Goal: Information Seeking & Learning: Find specific fact

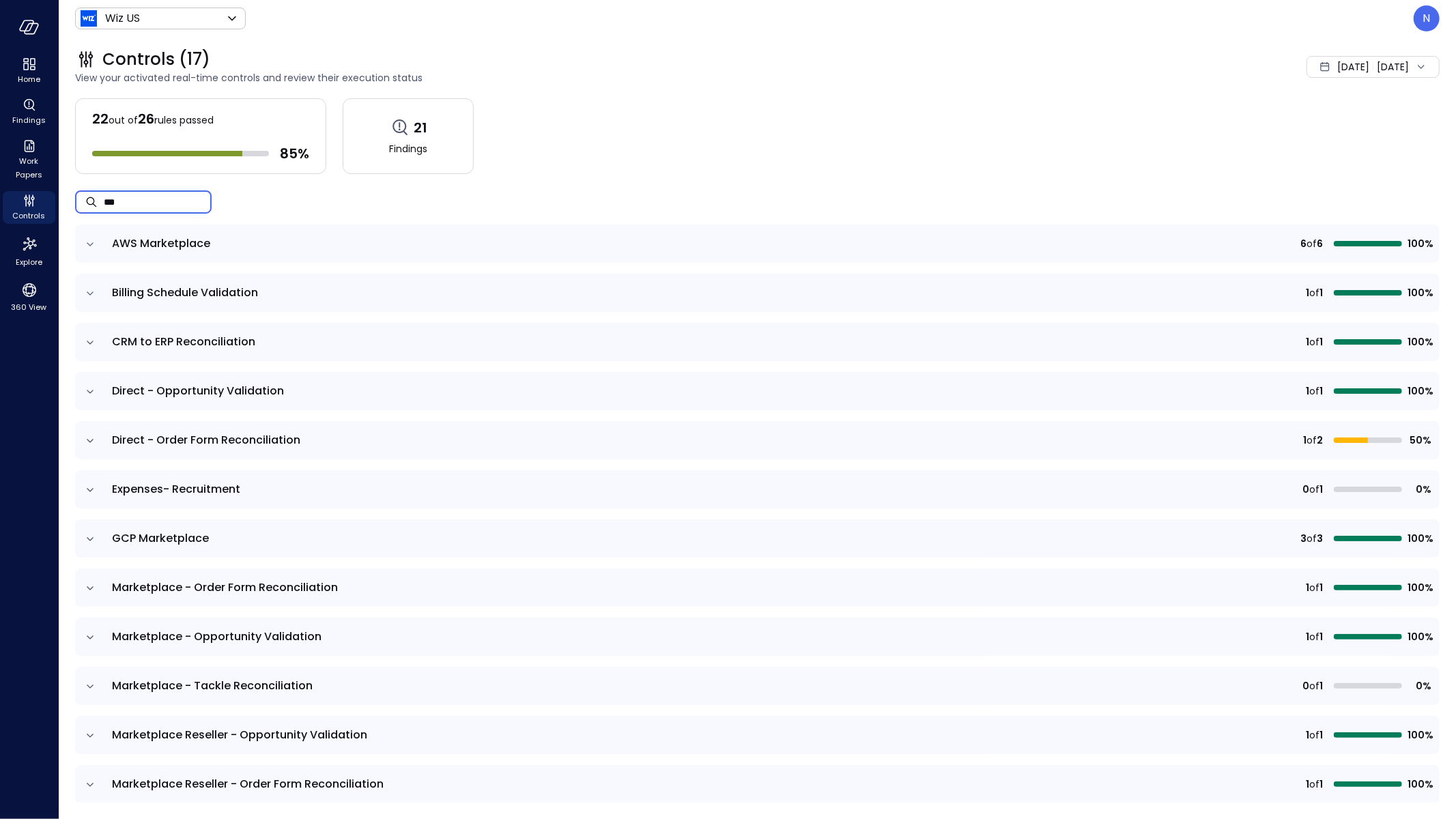
drag, startPoint x: 133, startPoint y: 211, endPoint x: 98, endPoint y: 211, distance: 35.0
click at [95, 211] on div "​ *** ​" at bounding box center [143, 202] width 136 height 23
drag, startPoint x: 150, startPoint y: 205, endPoint x: 25, endPoint y: 197, distance: 125.3
click at [23, 203] on div "Home Findings Work Papers Controls Explore 360 View Wiz US ****** ​ N Controls …" at bounding box center [728, 409] width 1456 height 819
click at [16, 121] on span "Findings" at bounding box center [29, 120] width 33 height 14
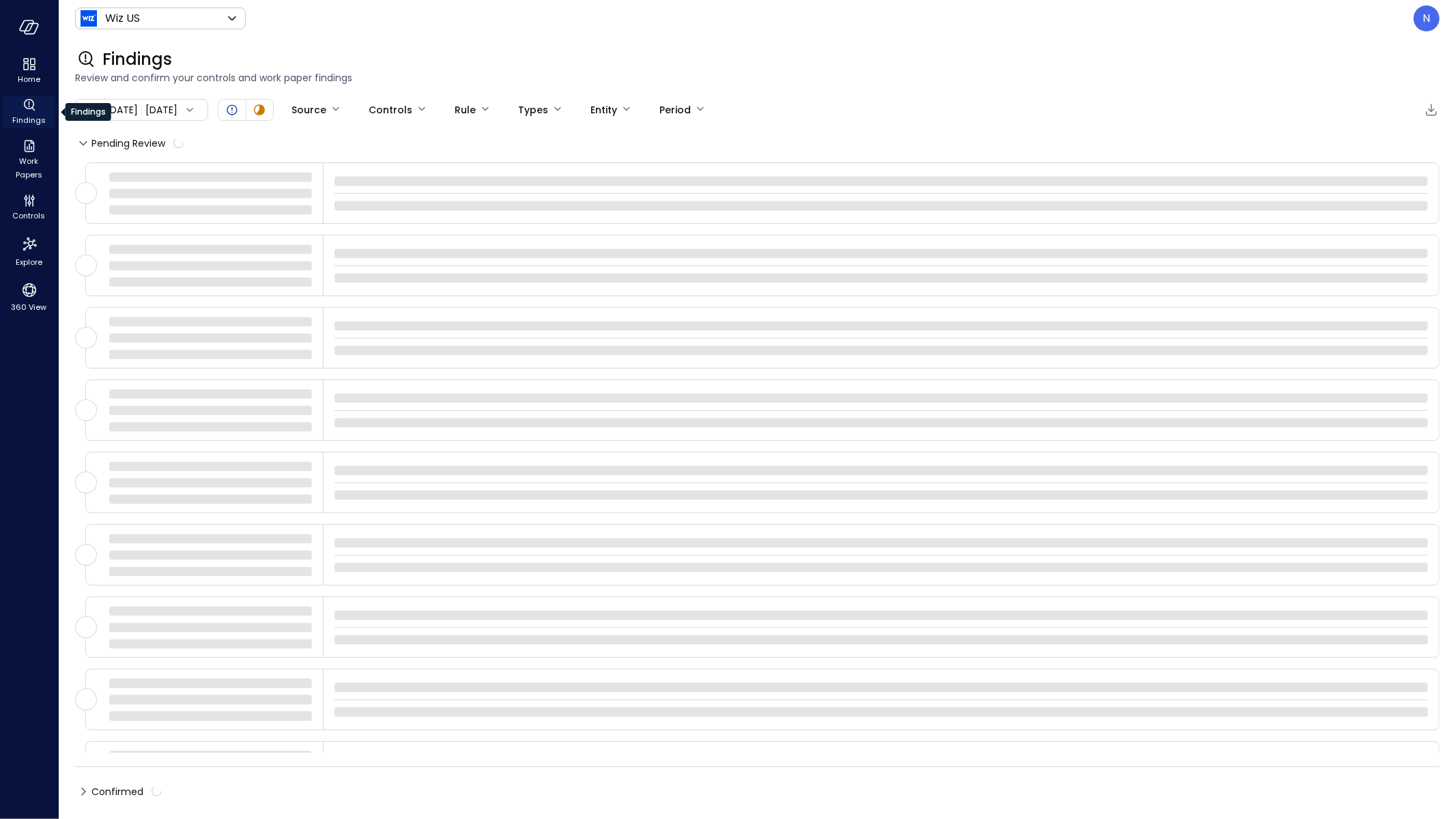
click at [26, 116] on span "Findings" at bounding box center [29, 120] width 33 height 14
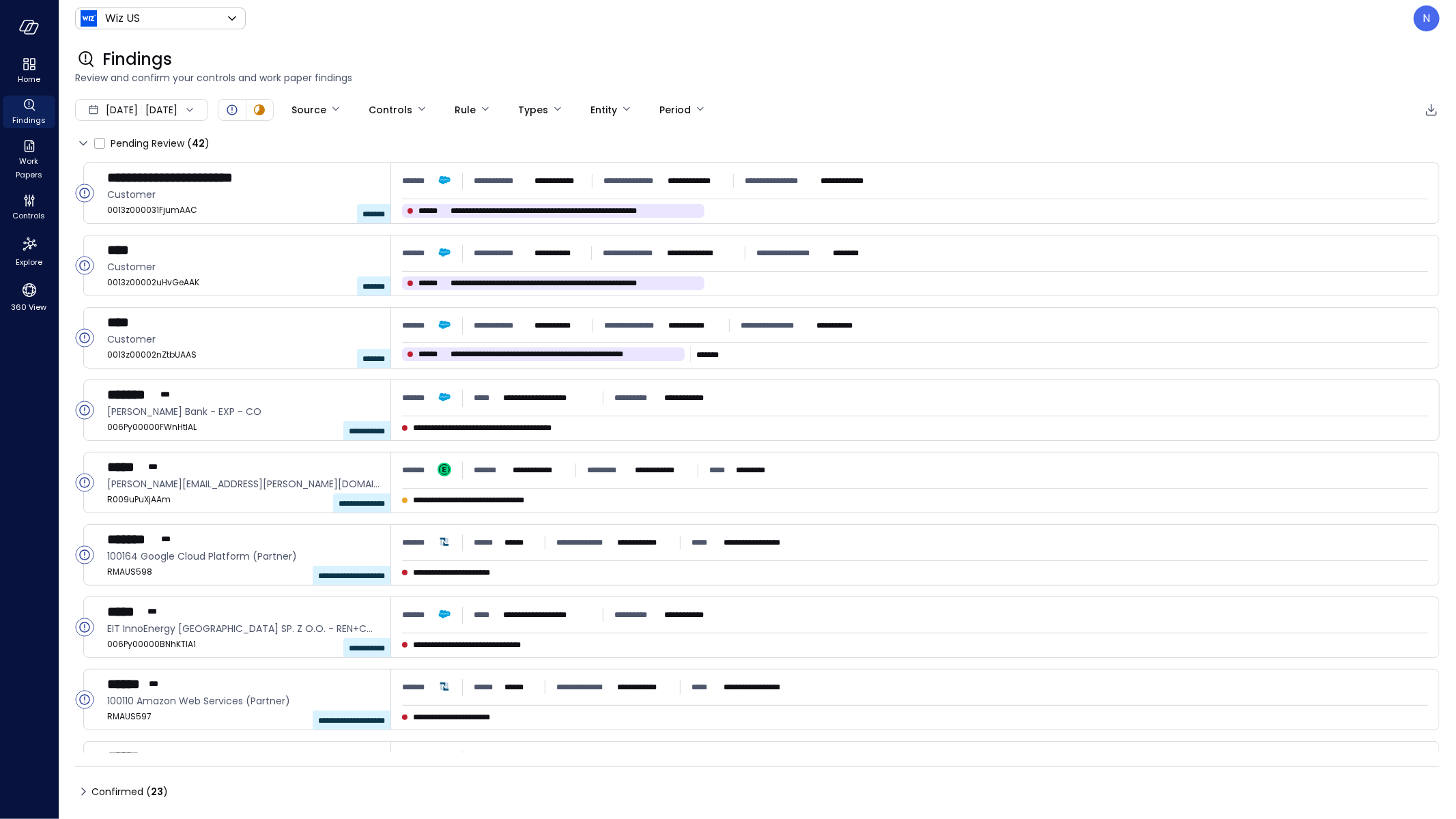
click at [470, 133] on div "Pending Review ( 42 )" at bounding box center [757, 143] width 1364 height 22
click at [522, 112] on body "**********" at bounding box center [728, 409] width 1456 height 819
click at [47, 201] on div "Controls" at bounding box center [29, 207] width 53 height 32
click at [47, 201] on div "Controls" at bounding box center [29, 207] width 53 height 32
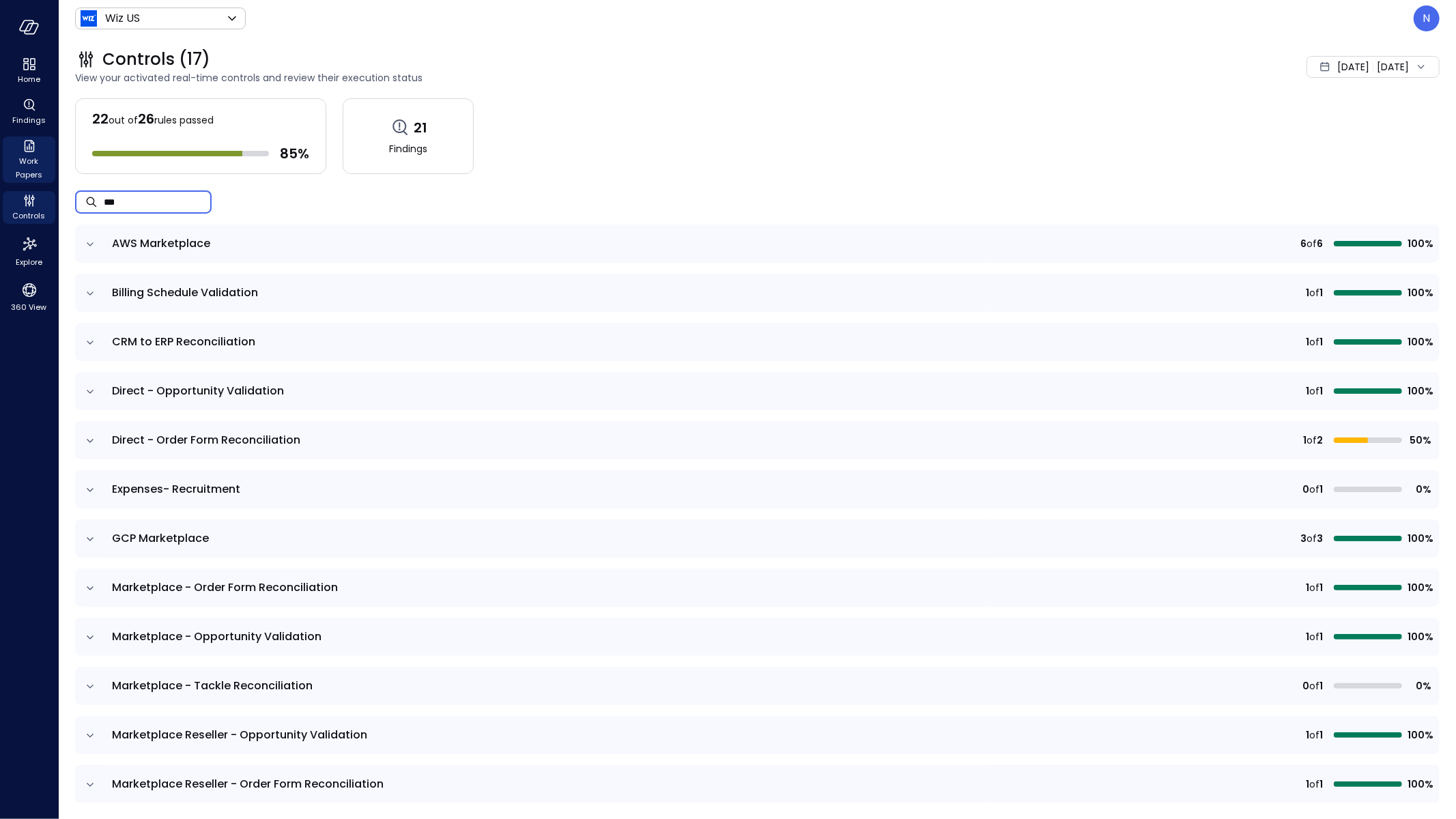
drag, startPoint x: 168, startPoint y: 205, endPoint x: 13, endPoint y: 176, distance: 157.7
click at [13, 176] on div "Home Findings Work Papers Controls Explore 360 View Wiz US ****** ​ N Controls …" at bounding box center [728, 409] width 1456 height 819
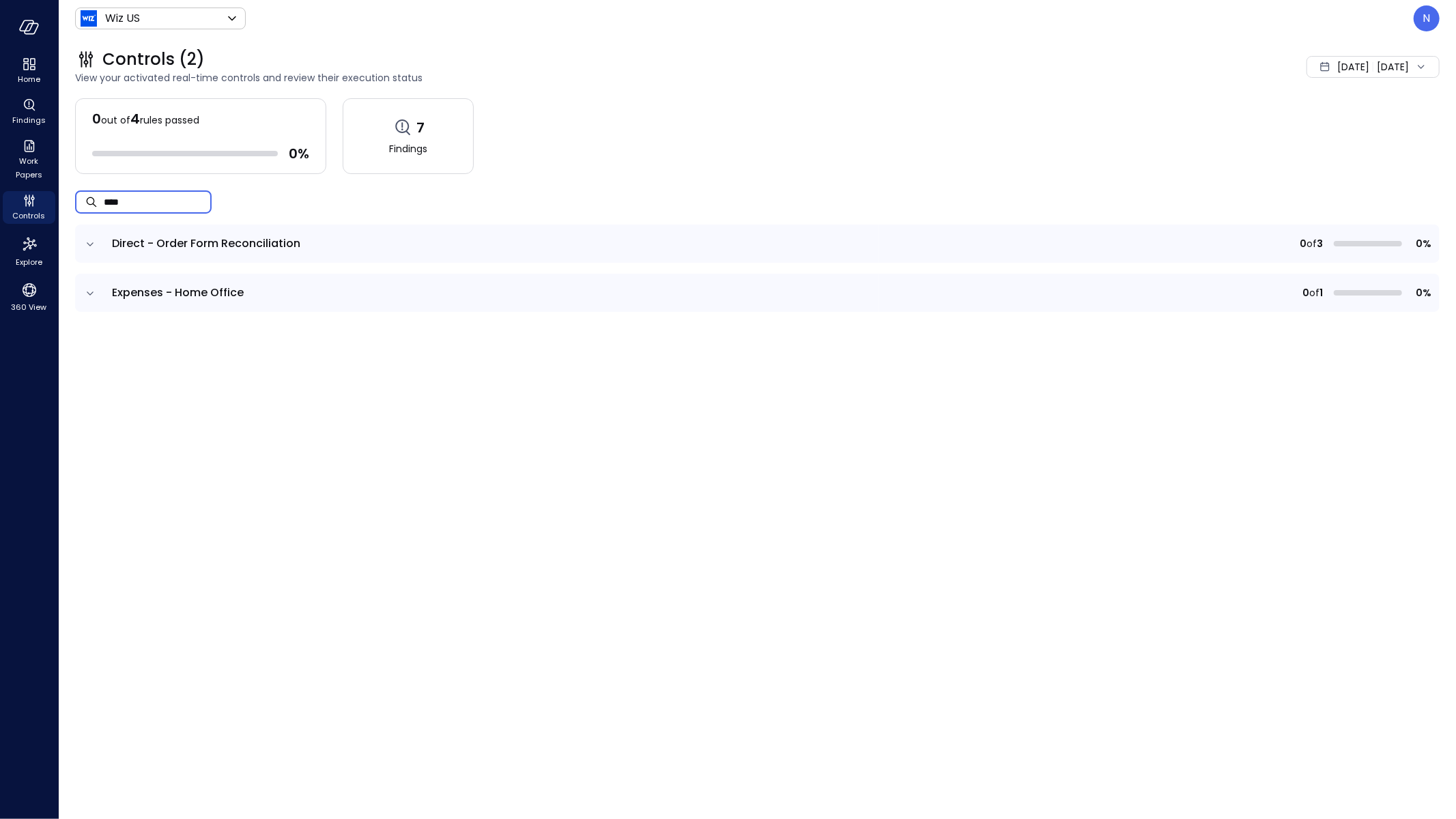
type input "****"
click at [91, 243] on icon "expand row" at bounding box center [90, 244] width 7 height 4
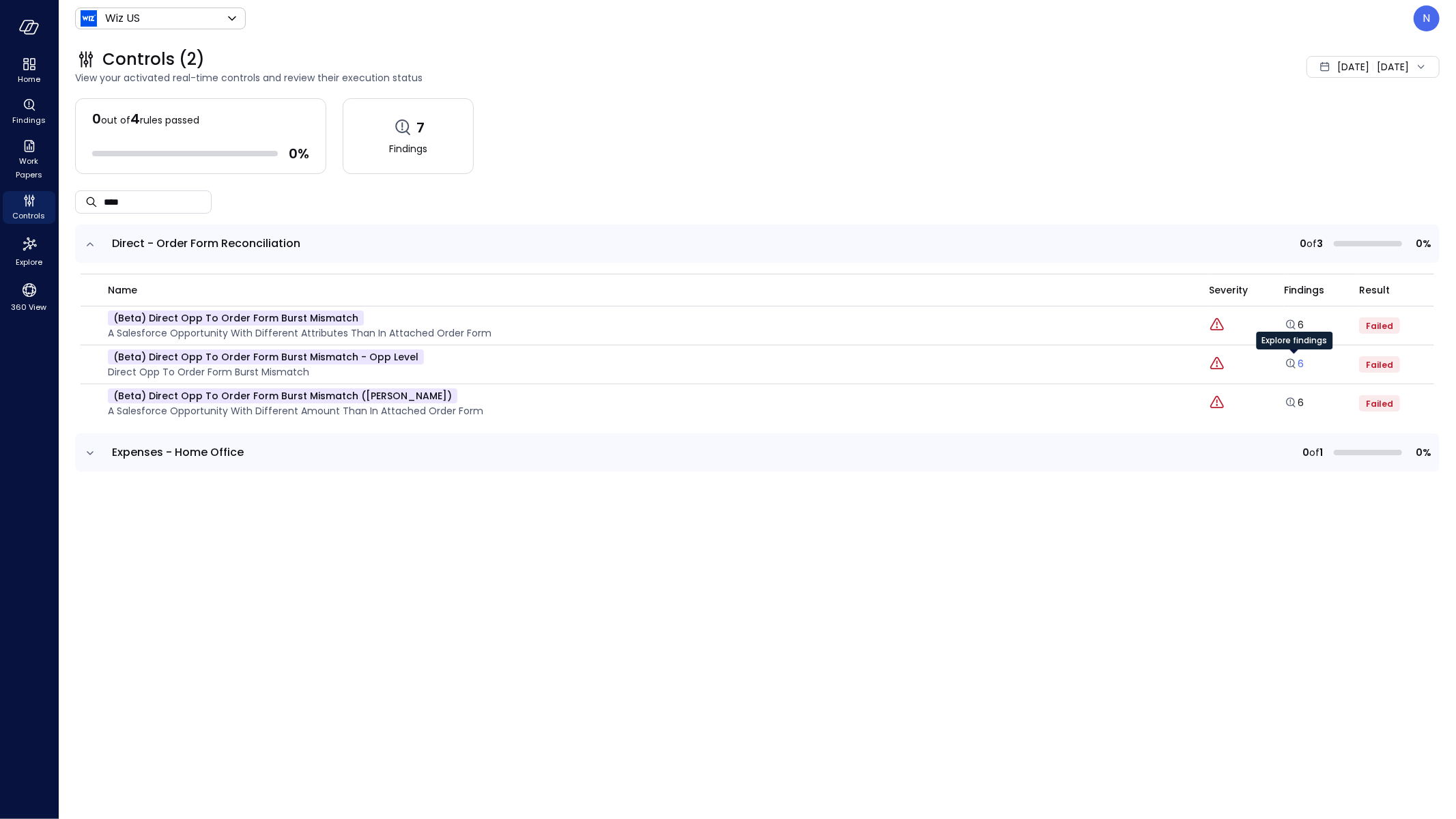
click at [1298, 365] on link "6" at bounding box center [1294, 364] width 20 height 14
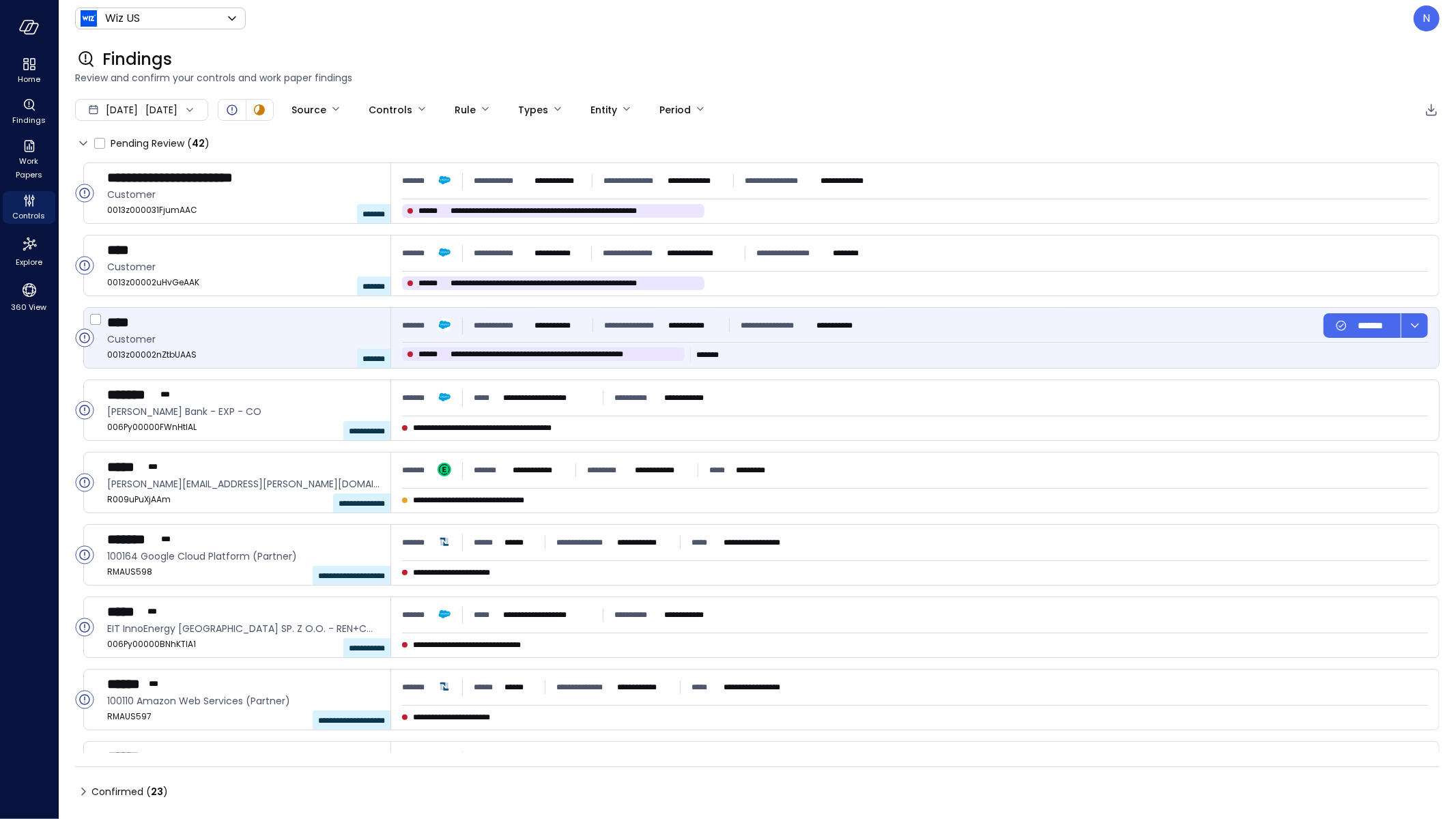
type input "****"
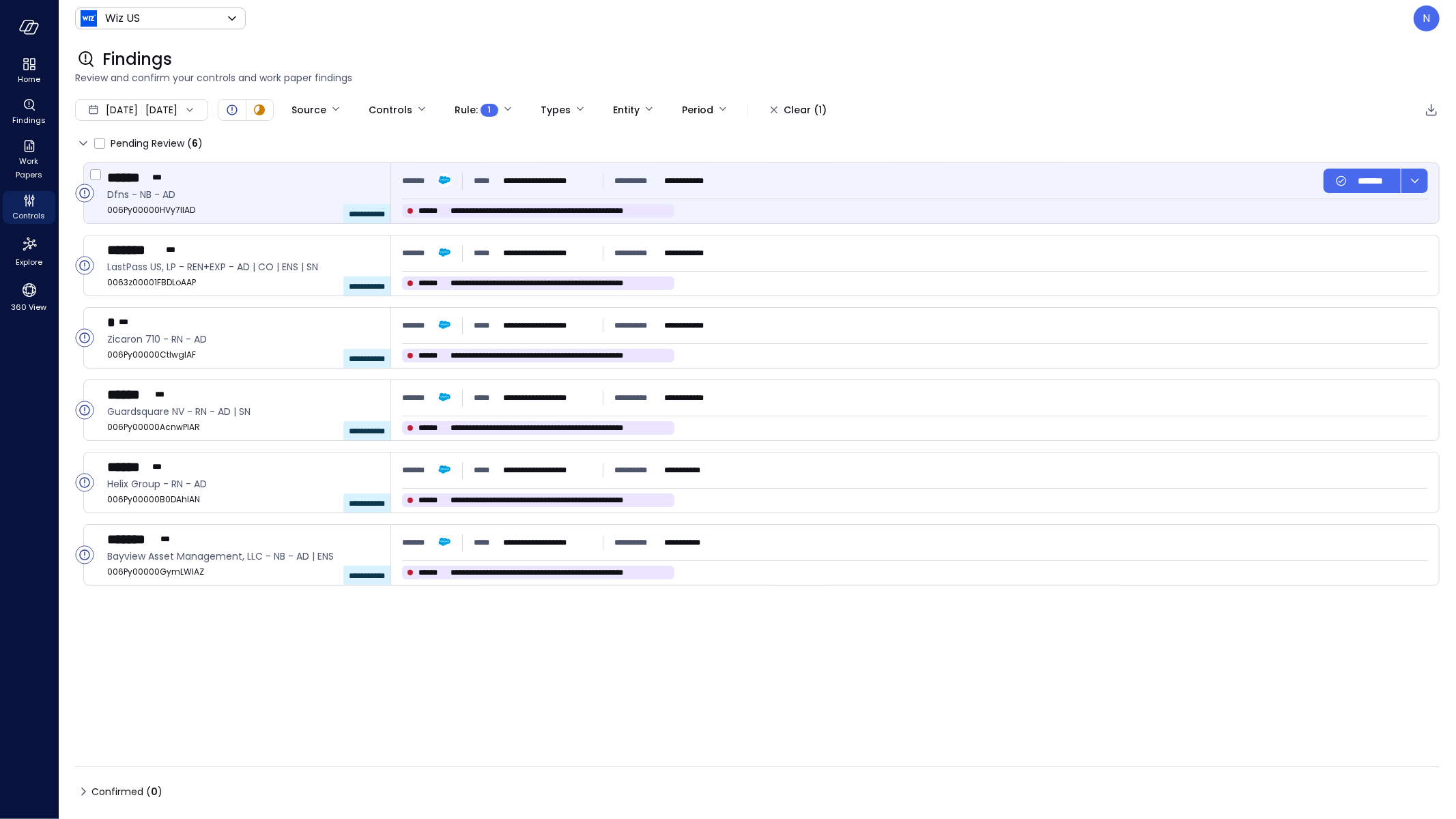
click at [554, 175] on p "**********" at bounding box center [547, 181] width 89 height 14
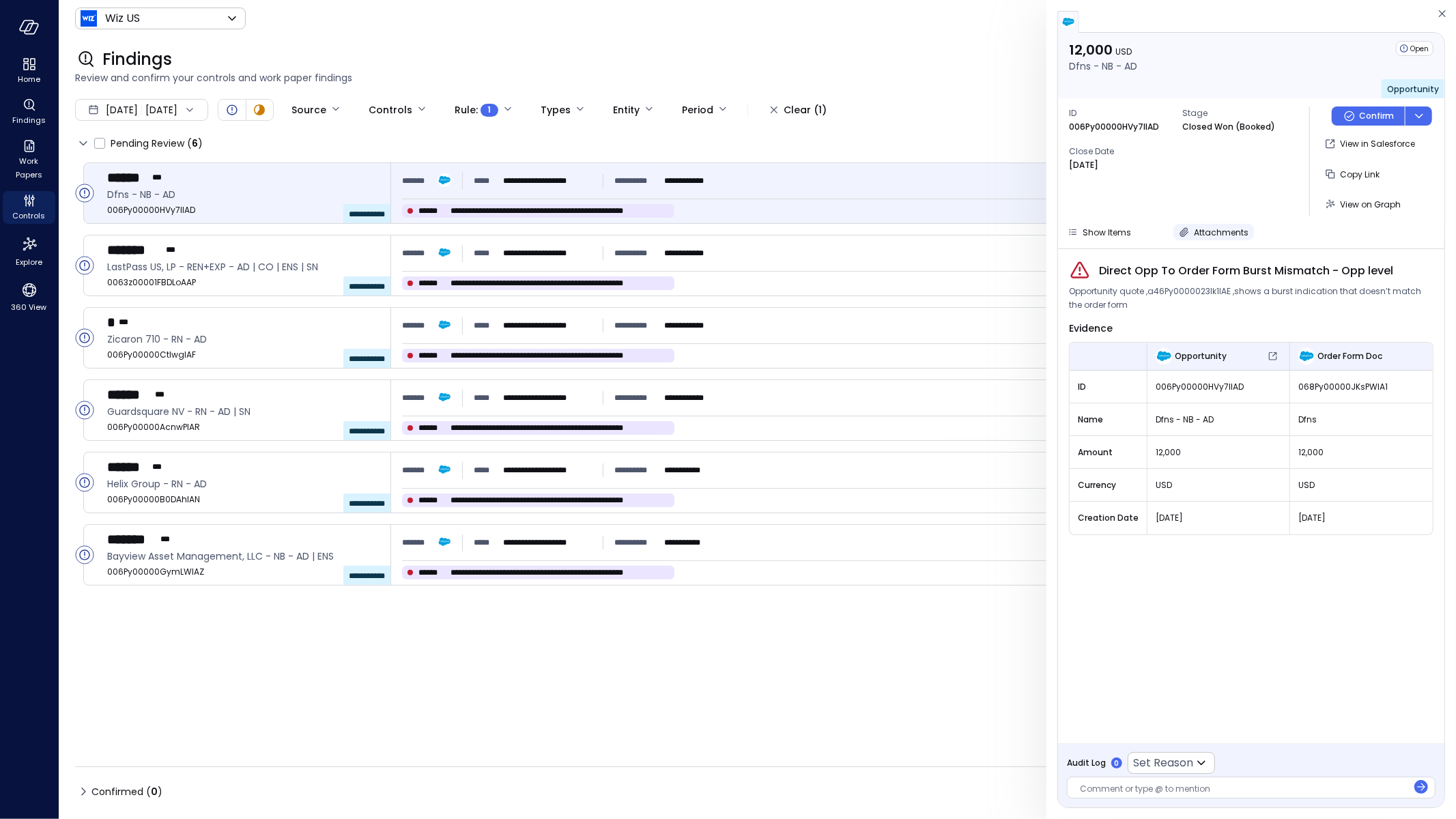
click at [1219, 234] on span "Attachments" at bounding box center [1221, 232] width 54 height 11
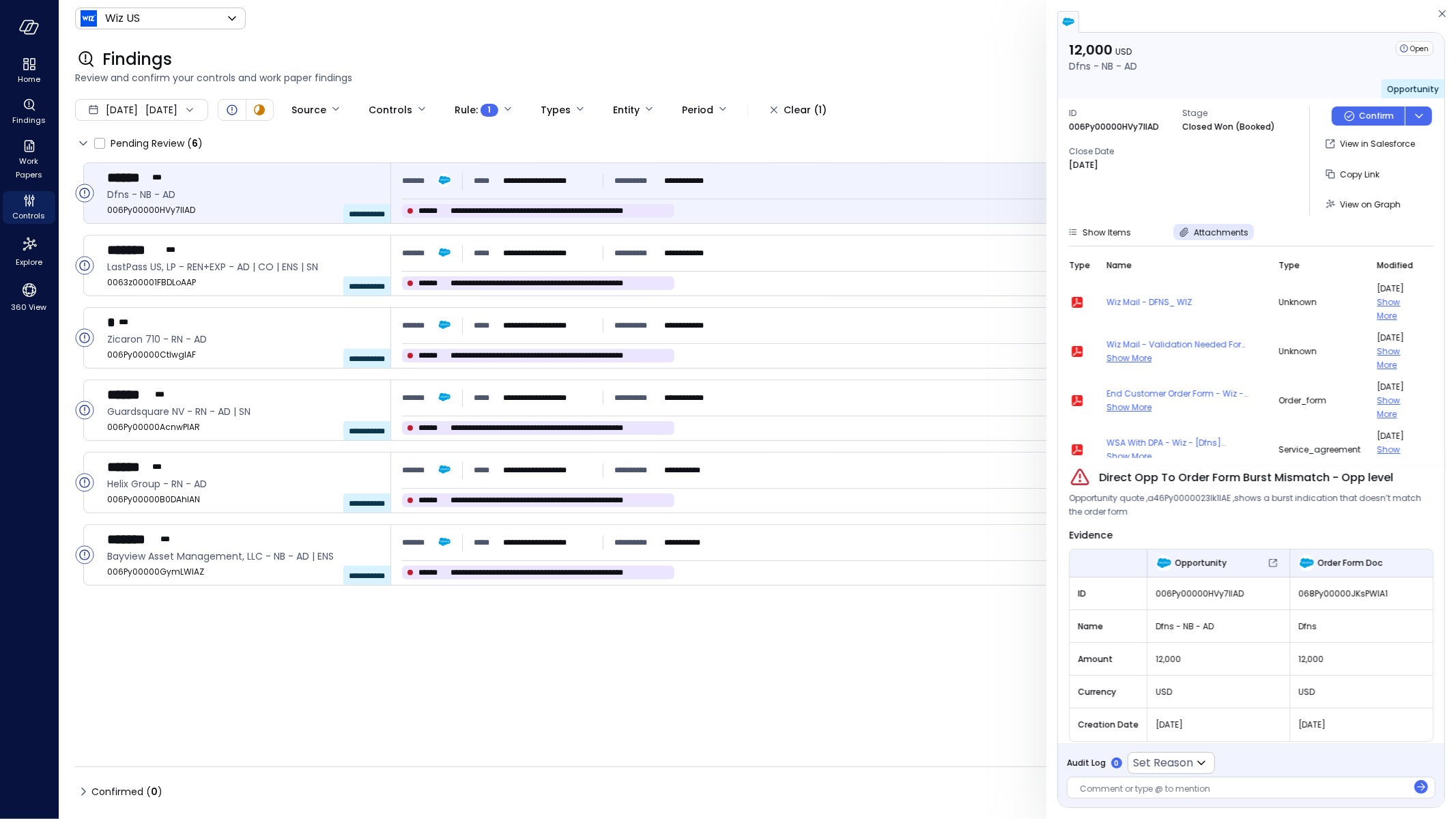
scroll to position [17, 0]
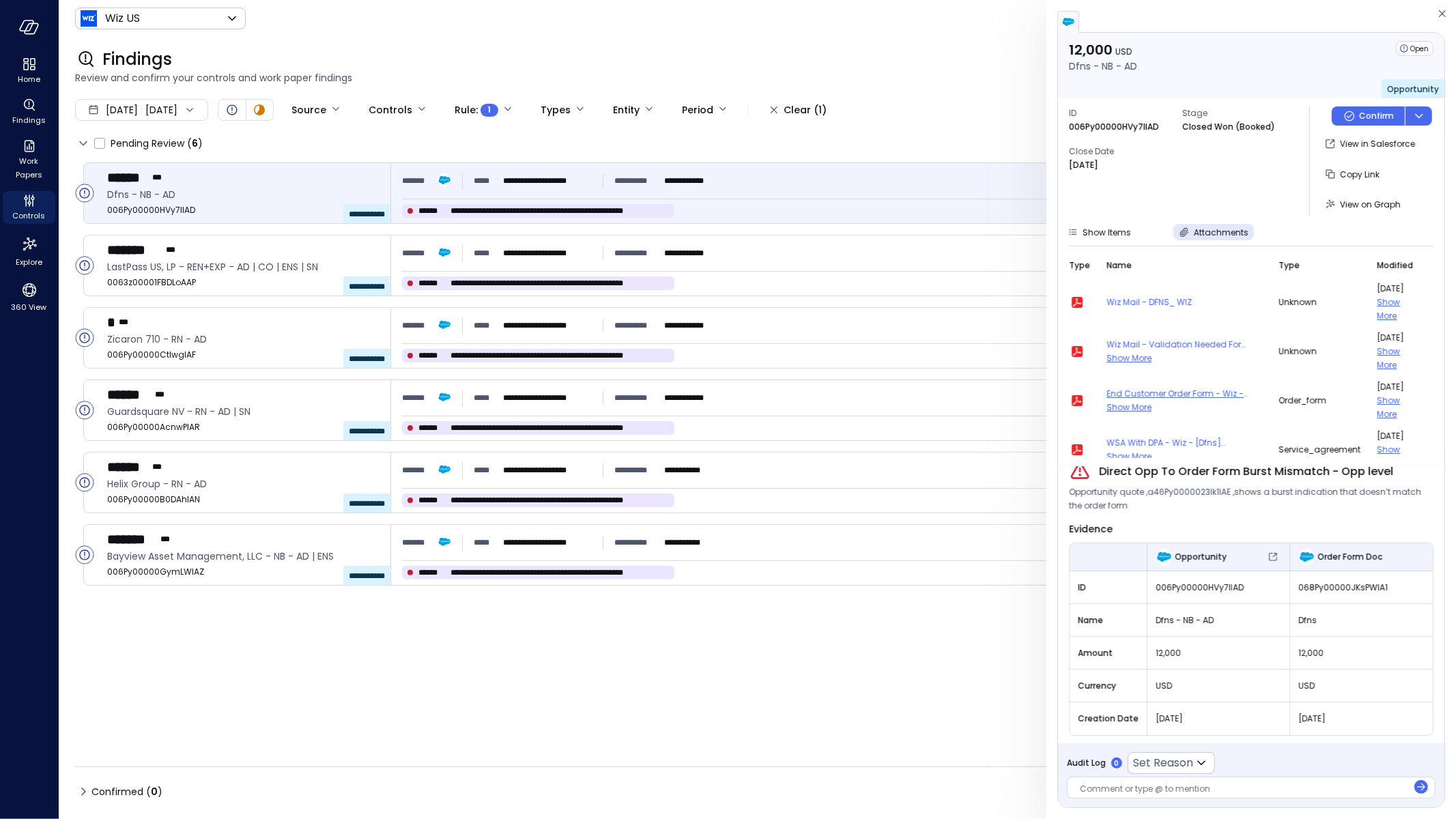
click at [1139, 397] on span "End Customer Order Form - Wiz - [Dfns] (68a37e6078) (1) (version 1)" at bounding box center [1184, 394] width 155 height 14
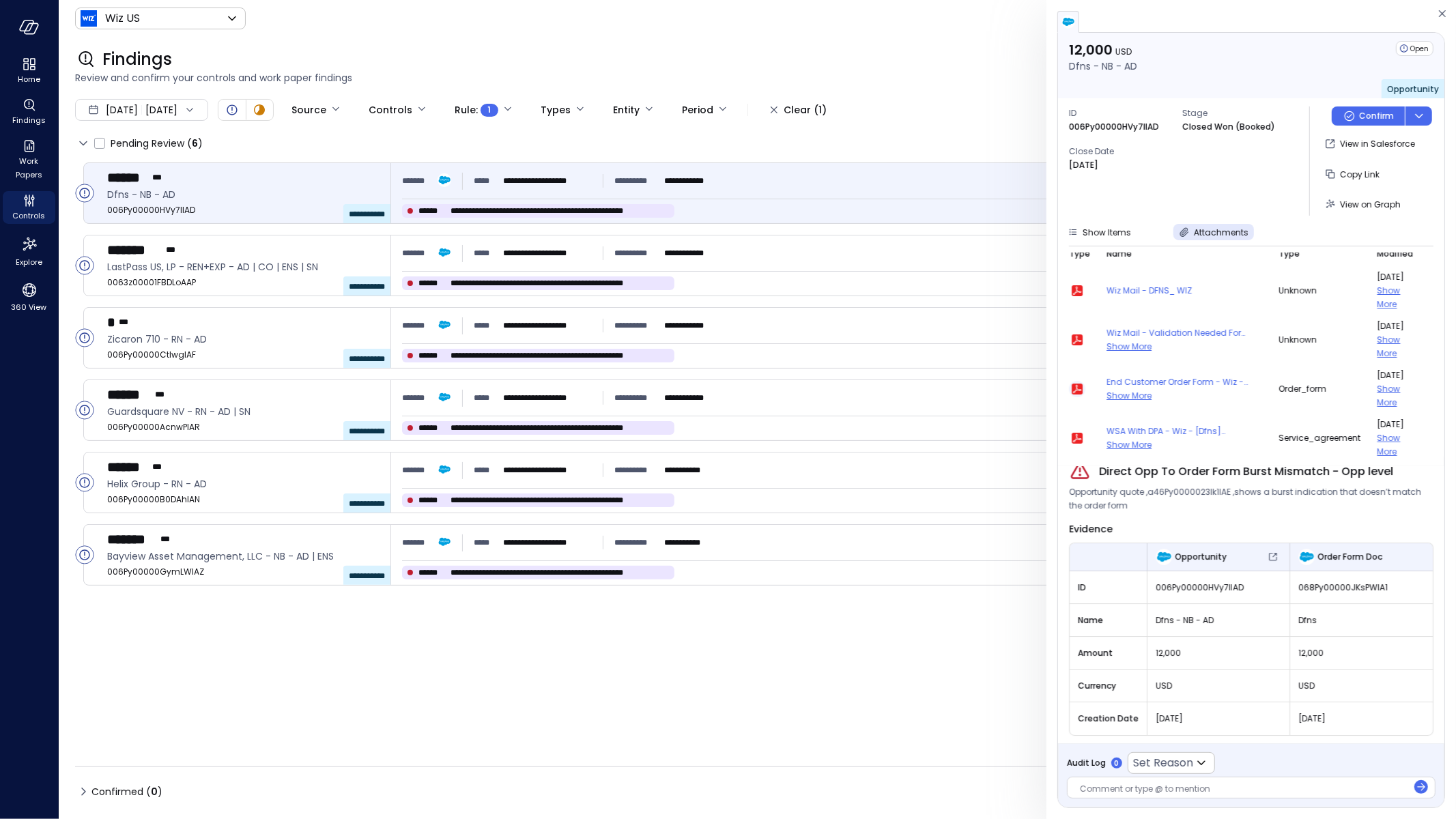
scroll to position [12, 0]
drag, startPoint x: 1078, startPoint y: 341, endPoint x: 1073, endPoint y: 392, distance: 51.2
click at [1073, 392] on tbody "Wiz Mail - DFNS_ WIZ unknown Aug 18, 2025 Show More Wiz Mail - Validation Neede…" at bounding box center [1251, 363] width 365 height 197
click at [1073, 392] on icon "button" at bounding box center [1077, 388] width 11 height 11
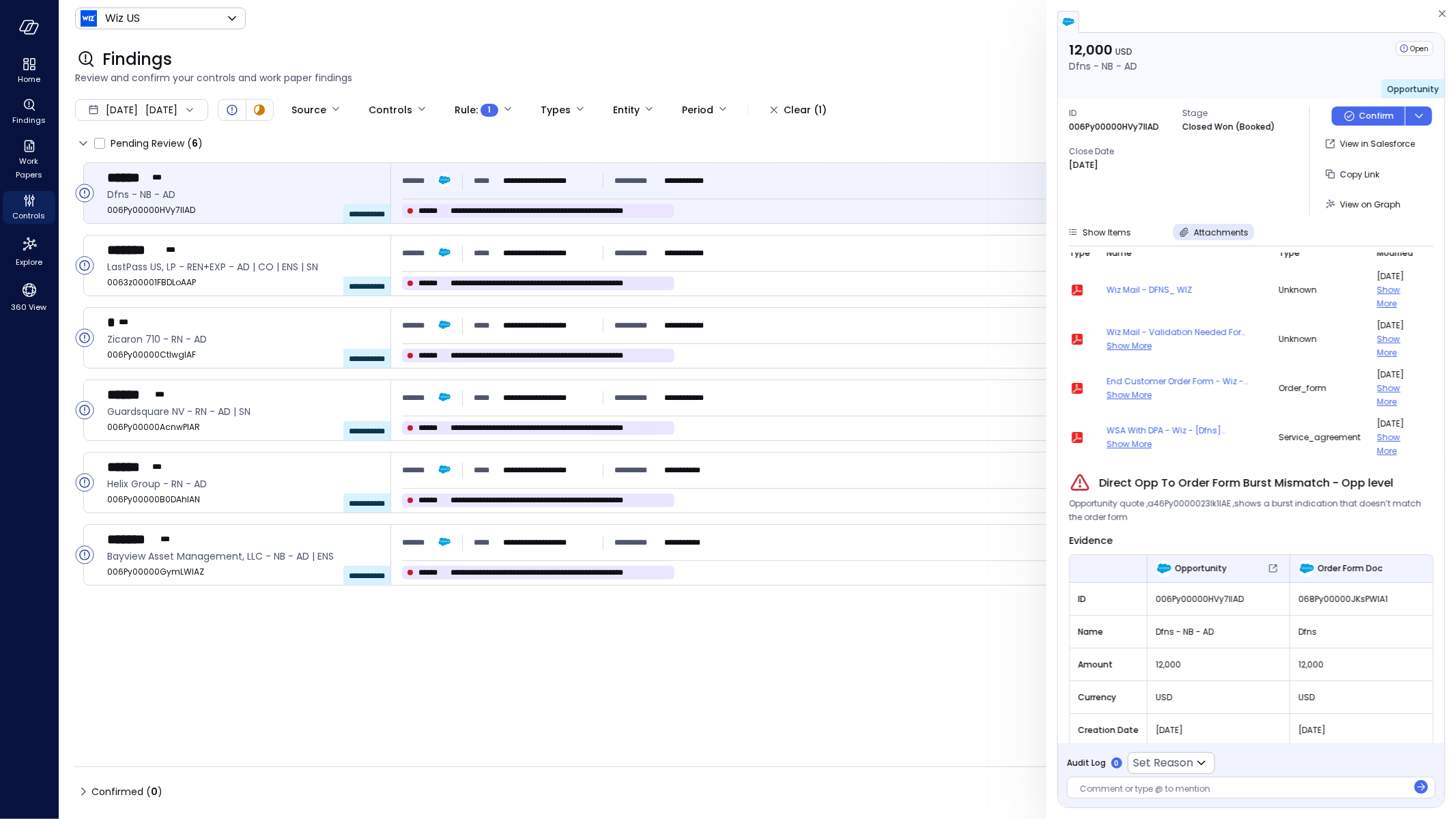
scroll to position [0, 0]
drag, startPoint x: 1328, startPoint y: 487, endPoint x: 1088, endPoint y: 481, distance: 240.1
click at [1088, 481] on div "Direct Opp To Order Form Burst Mismatch - Opp level" at bounding box center [1251, 488] width 365 height 22
click at [1139, 128] on p "006Py00000HVy7lIAD" at bounding box center [1114, 127] width 90 height 14
click at [1139, 127] on p "006Py00000HVy7lIAD" at bounding box center [1114, 127] width 90 height 14
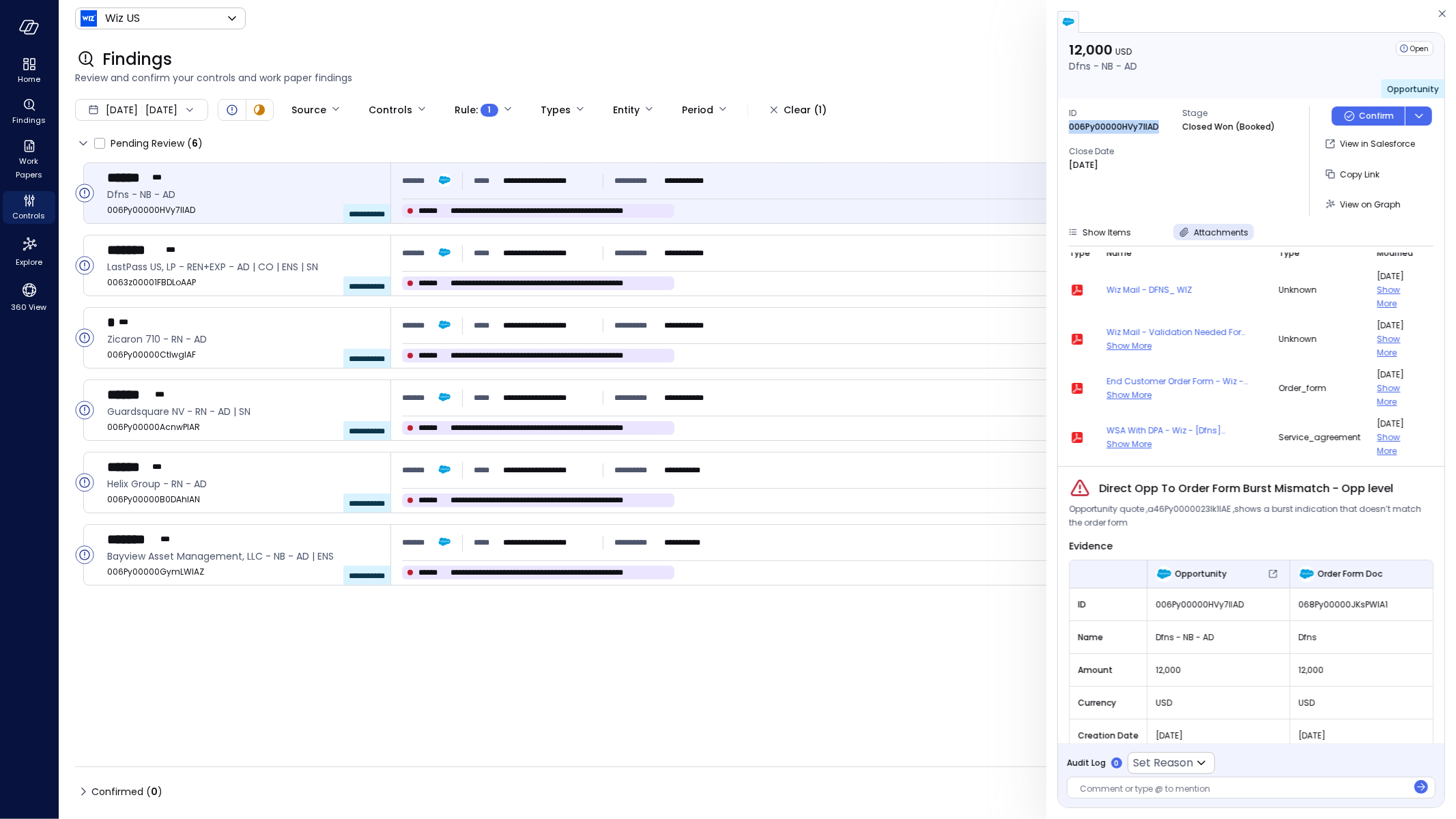
copy p "006Py00000HVy7lIAD"
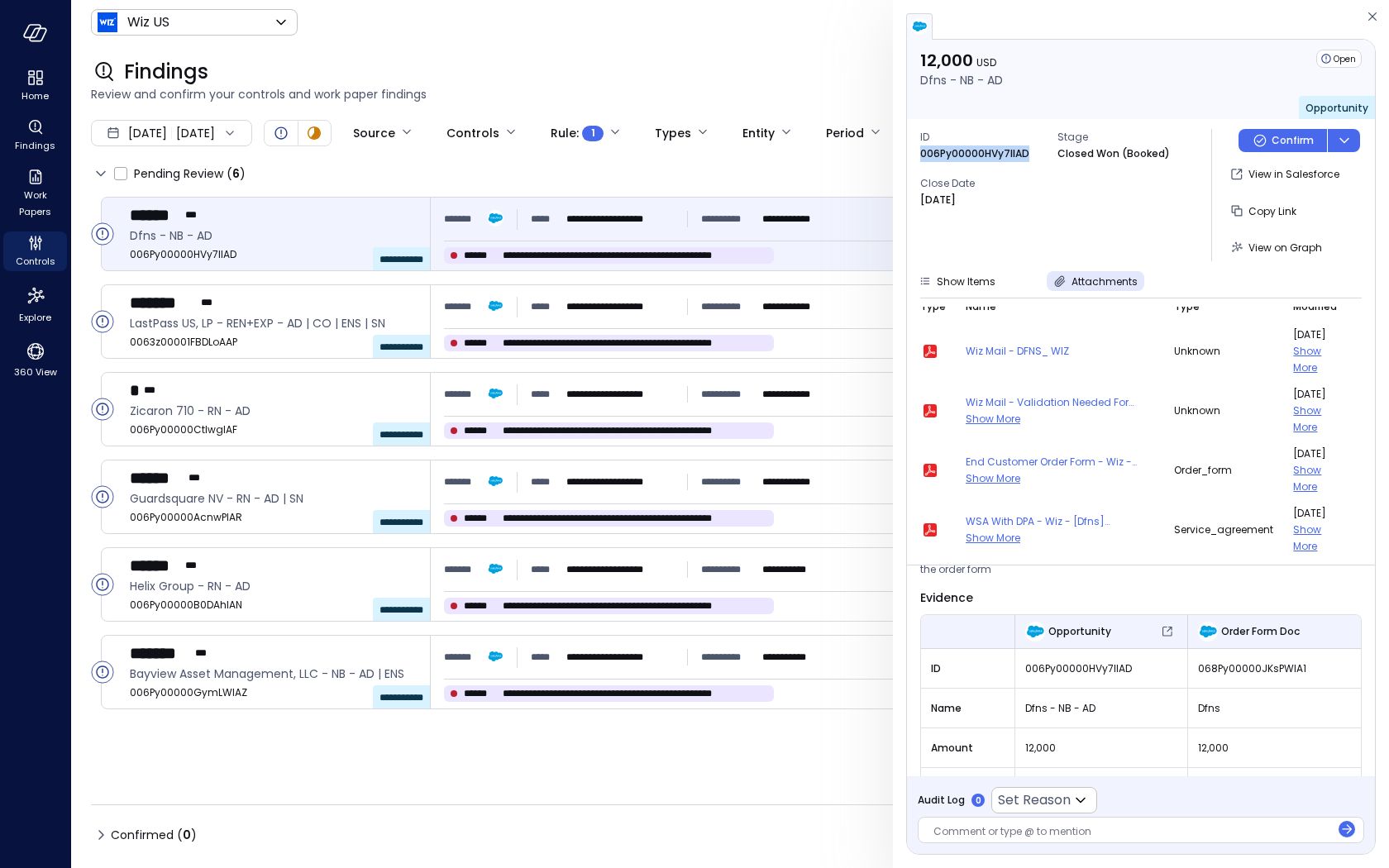
scroll to position [66, 0]
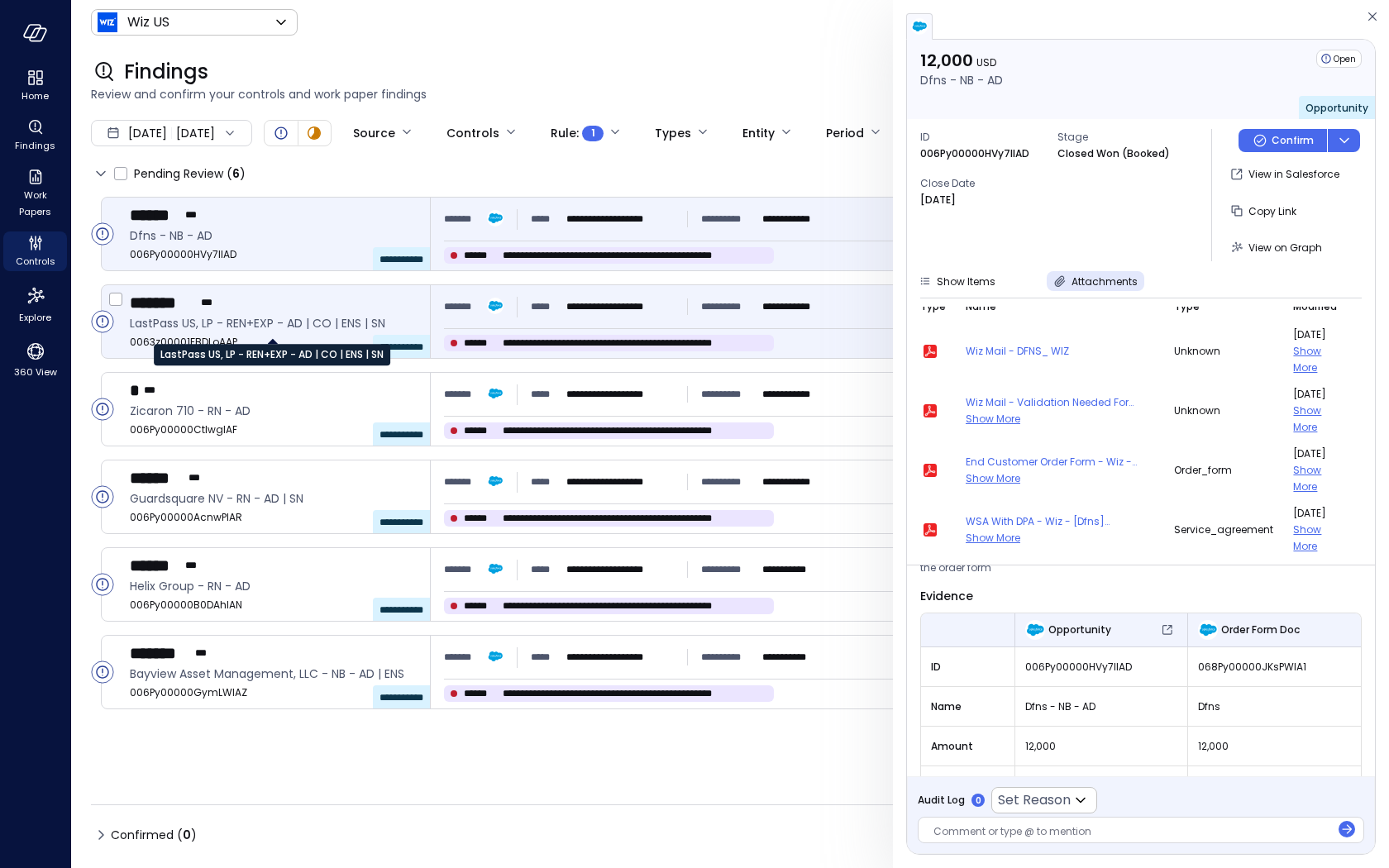
click at [232, 320] on span "LastPass US, LP - REN+EXP - AD | CO | ENS | SN" at bounding box center [273, 323] width 287 height 18
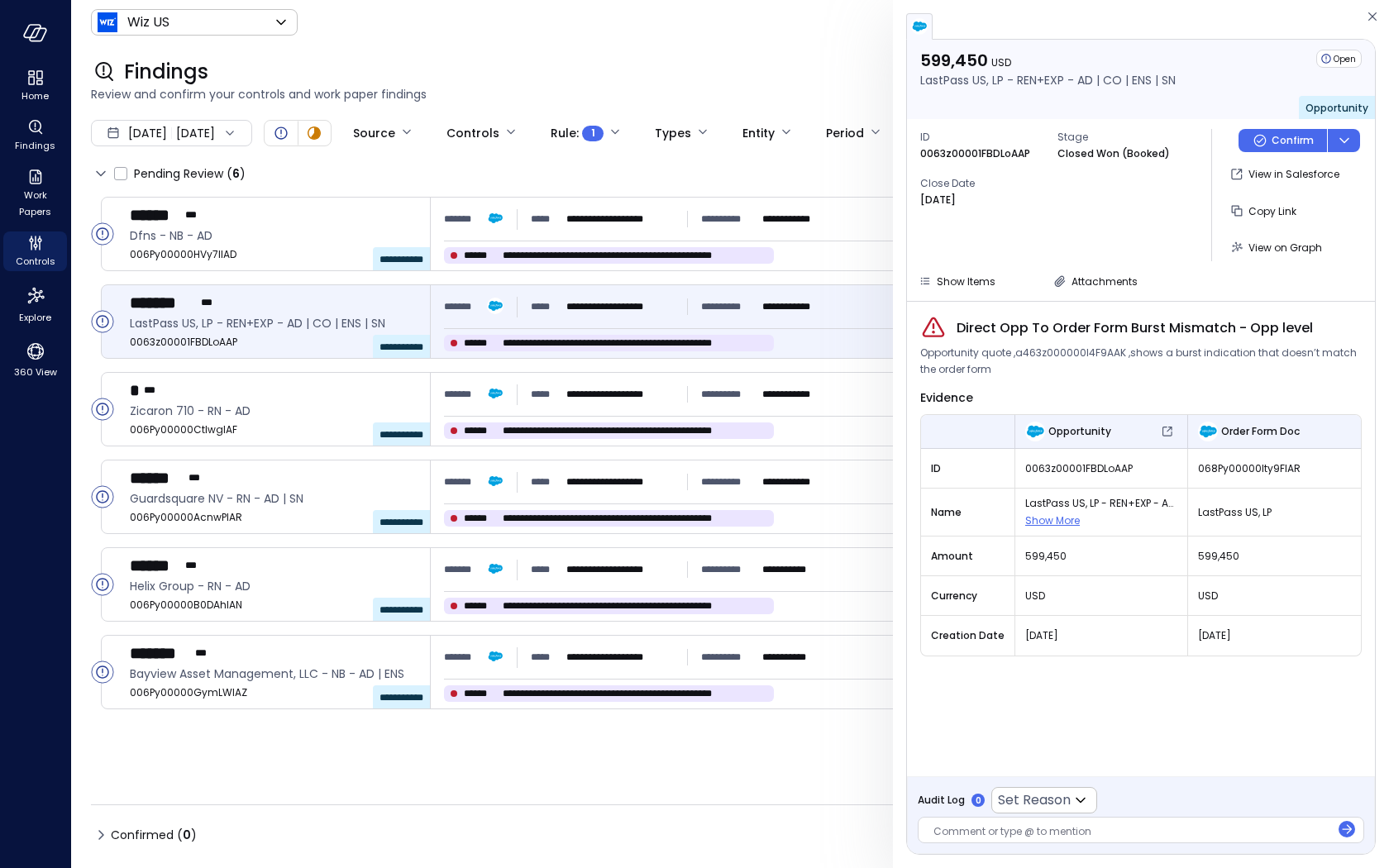
click at [1091, 469] on span "0063z00001FBDLoAAP" at bounding box center [1101, 468] width 152 height 16
copy span "0063z00001FBDLoAAP"
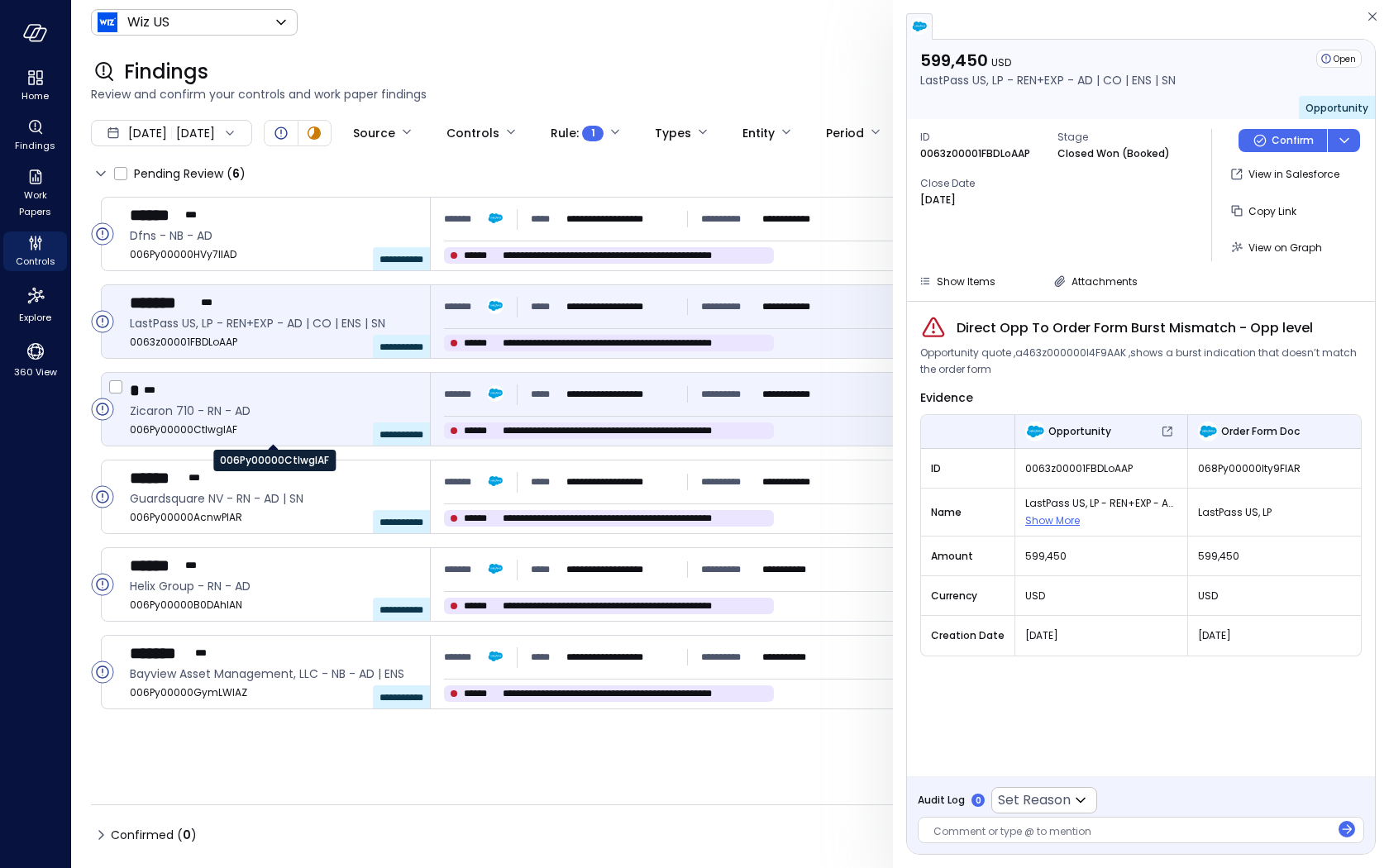
click at [289, 424] on span "006Py00000CtIwgIAF" at bounding box center [273, 430] width 287 height 16
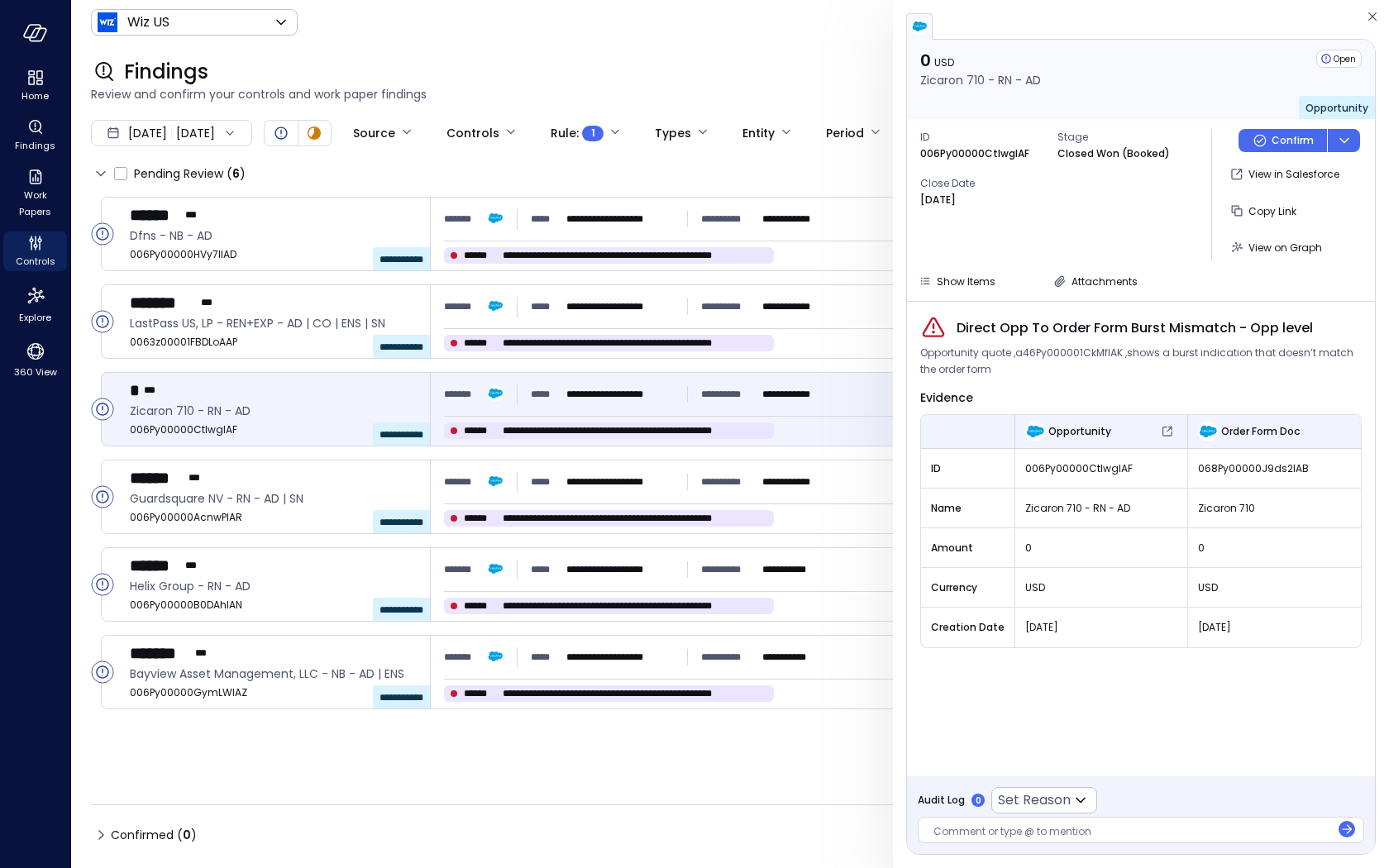
click at [1078, 353] on span "Opportunity quote ,a46Py000001CkMfIAK ,shows a burst indication that doesn’t ma…" at bounding box center [1141, 361] width 442 height 33
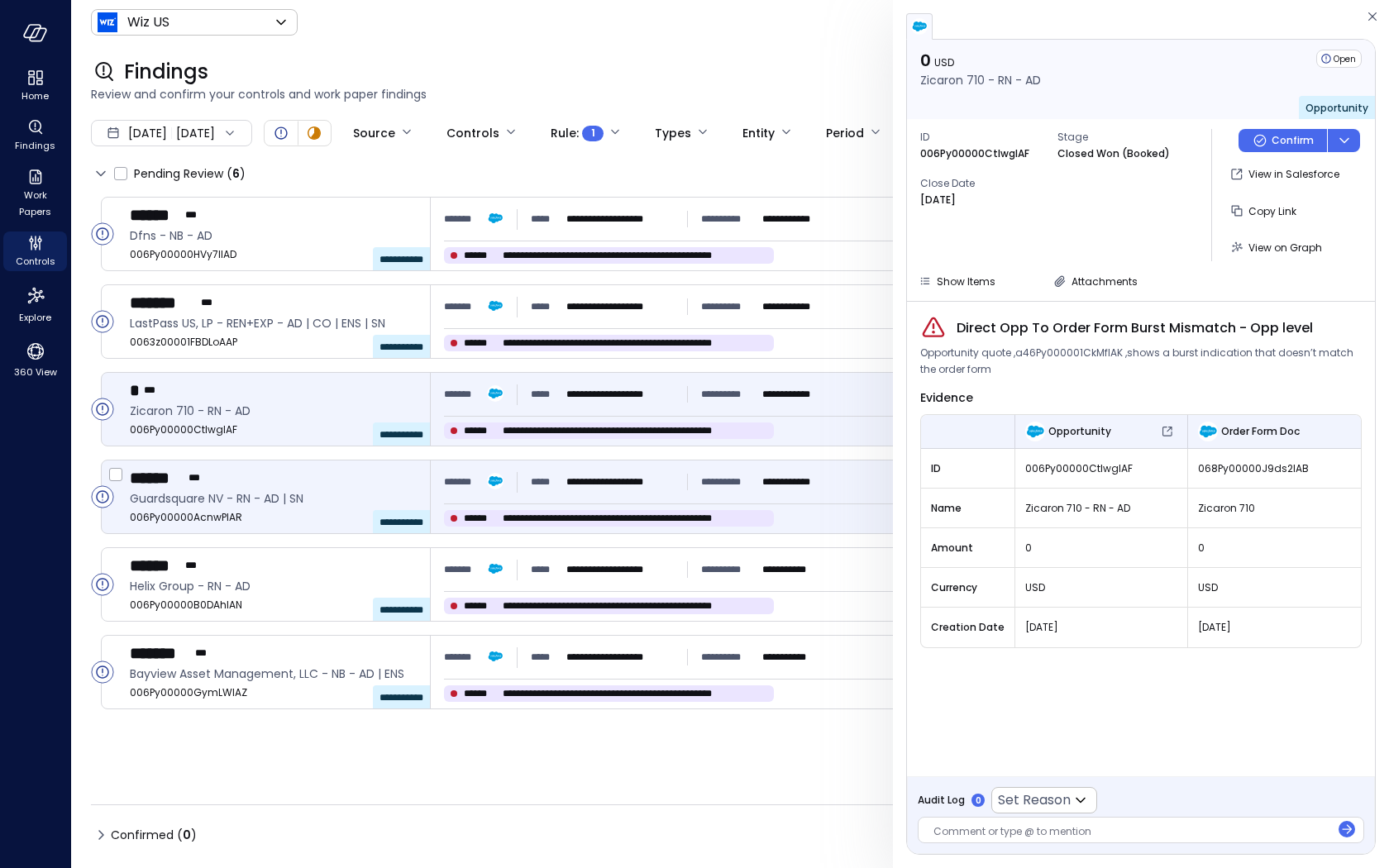
click at [276, 483] on div "****** ***" at bounding box center [273, 478] width 287 height 22
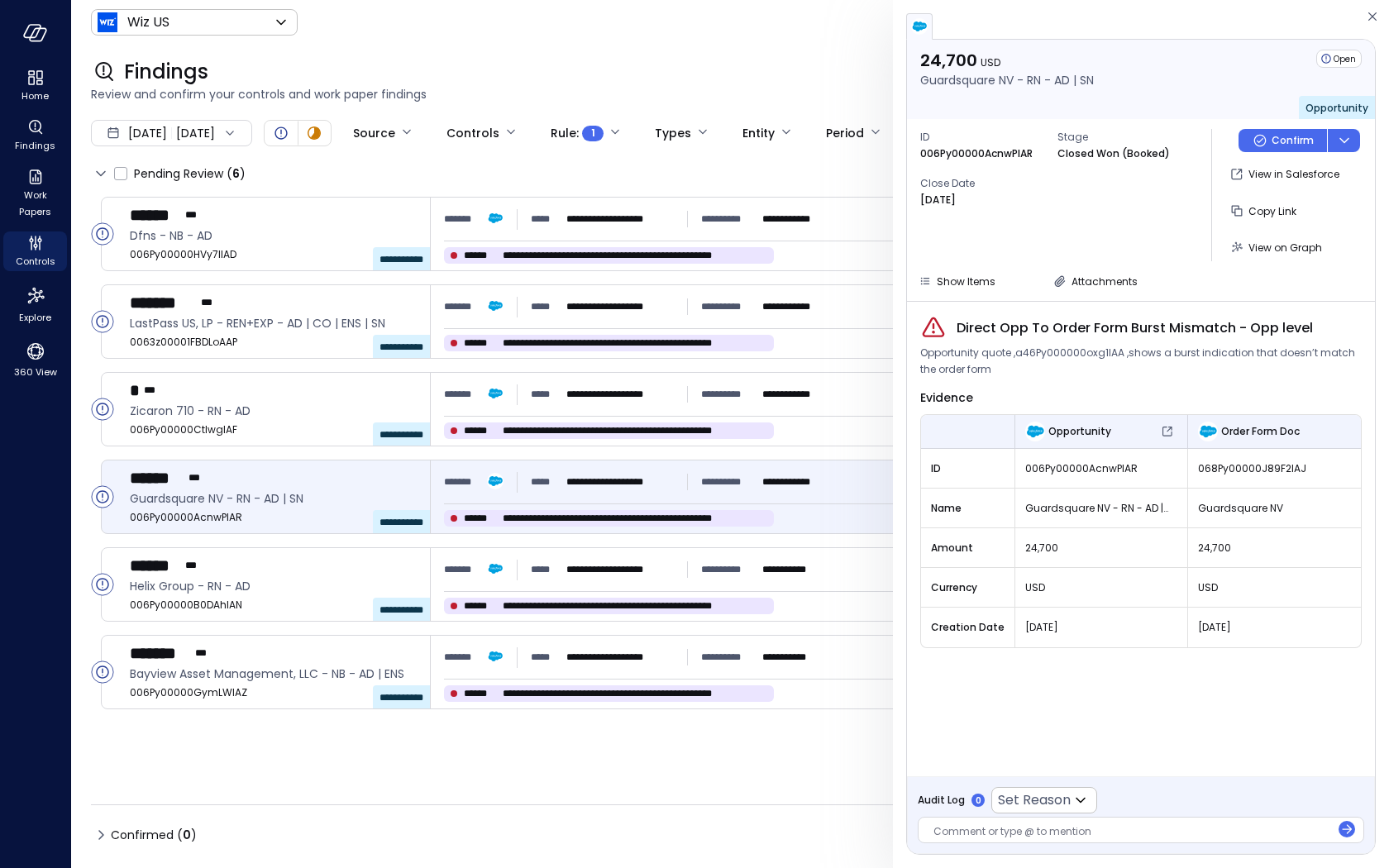
click at [1073, 458] on div "006Py00000AcnwPIAR" at bounding box center [1101, 468] width 172 height 30
copy span "006Py00000AcnwPIAR"
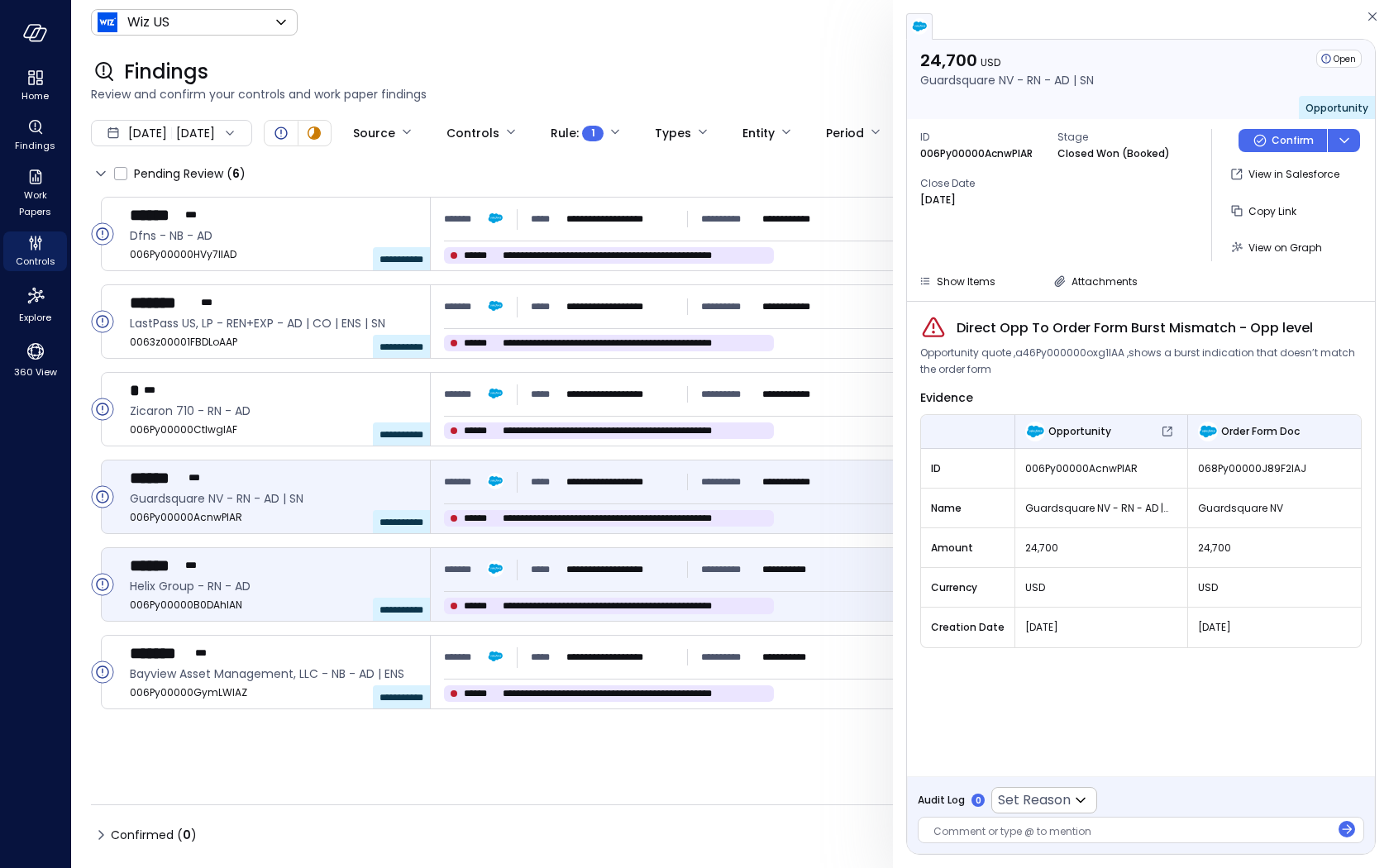
click at [258, 605] on span "006Py00000B0DAhIAN" at bounding box center [273, 605] width 287 height 16
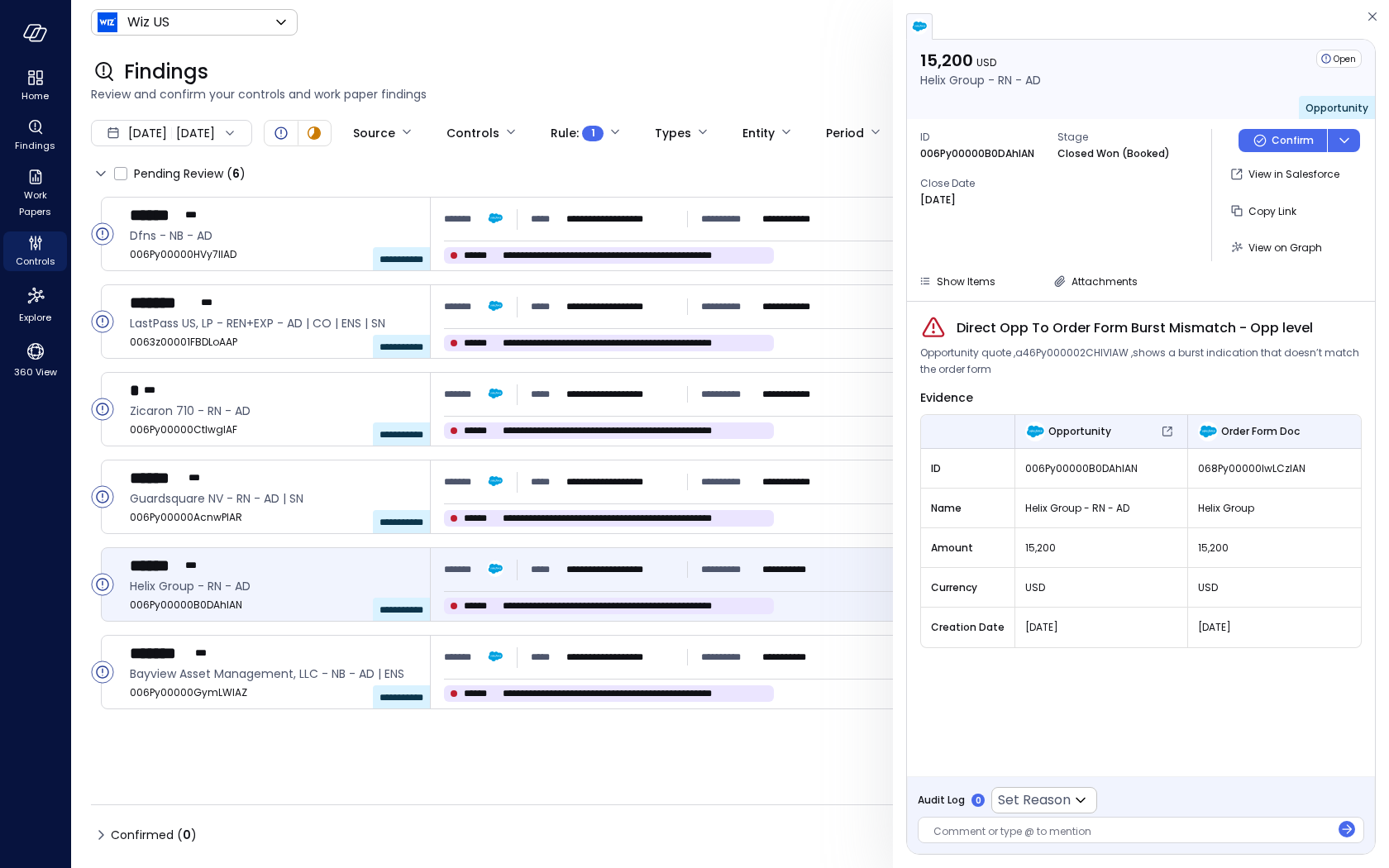
click at [1060, 470] on span "006Py00000B0DAhIAN" at bounding box center [1101, 468] width 152 height 16
copy span "006Py00000B0DAhIAN"
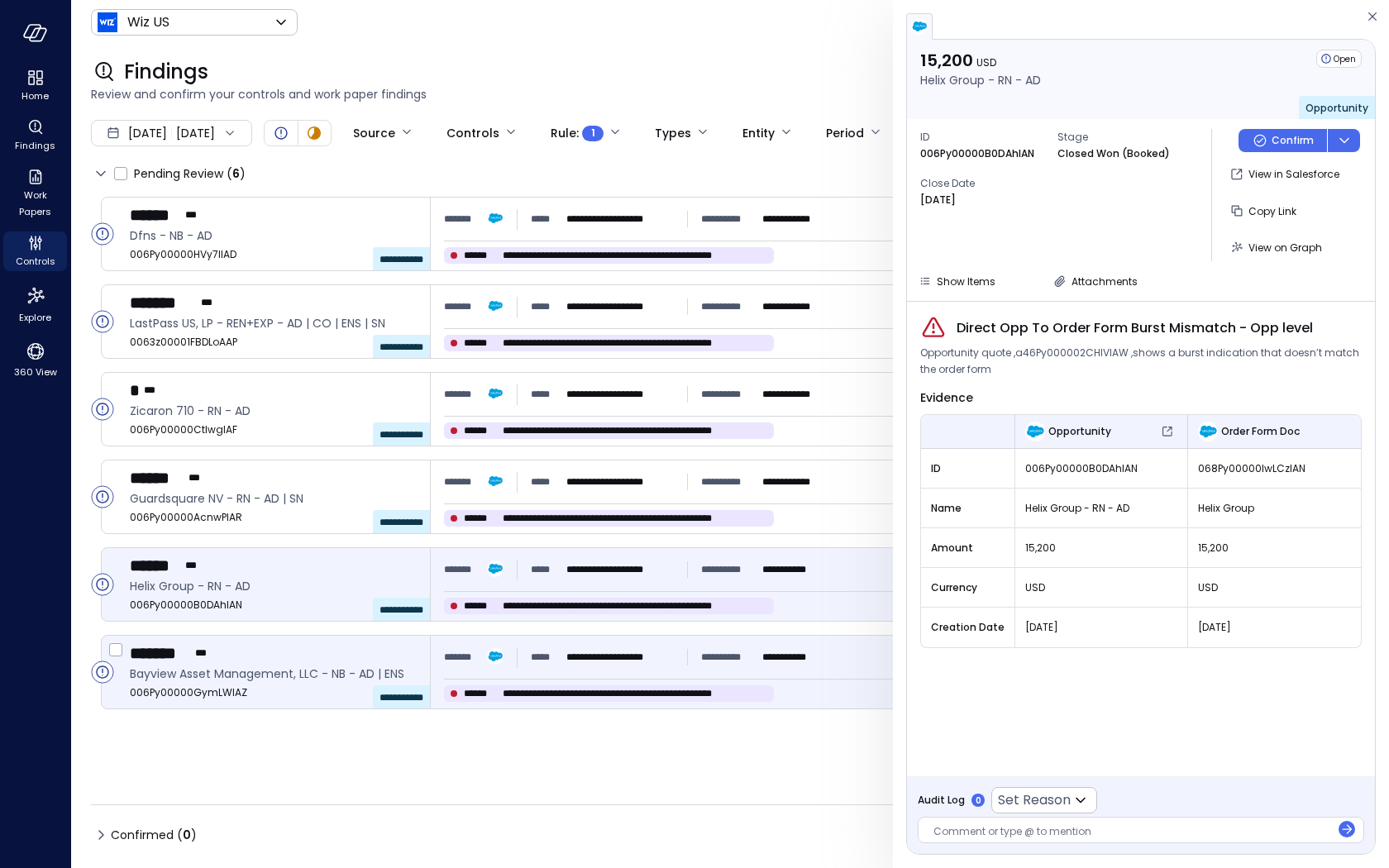
click at [373, 650] on div "******* ***" at bounding box center [273, 654] width 287 height 22
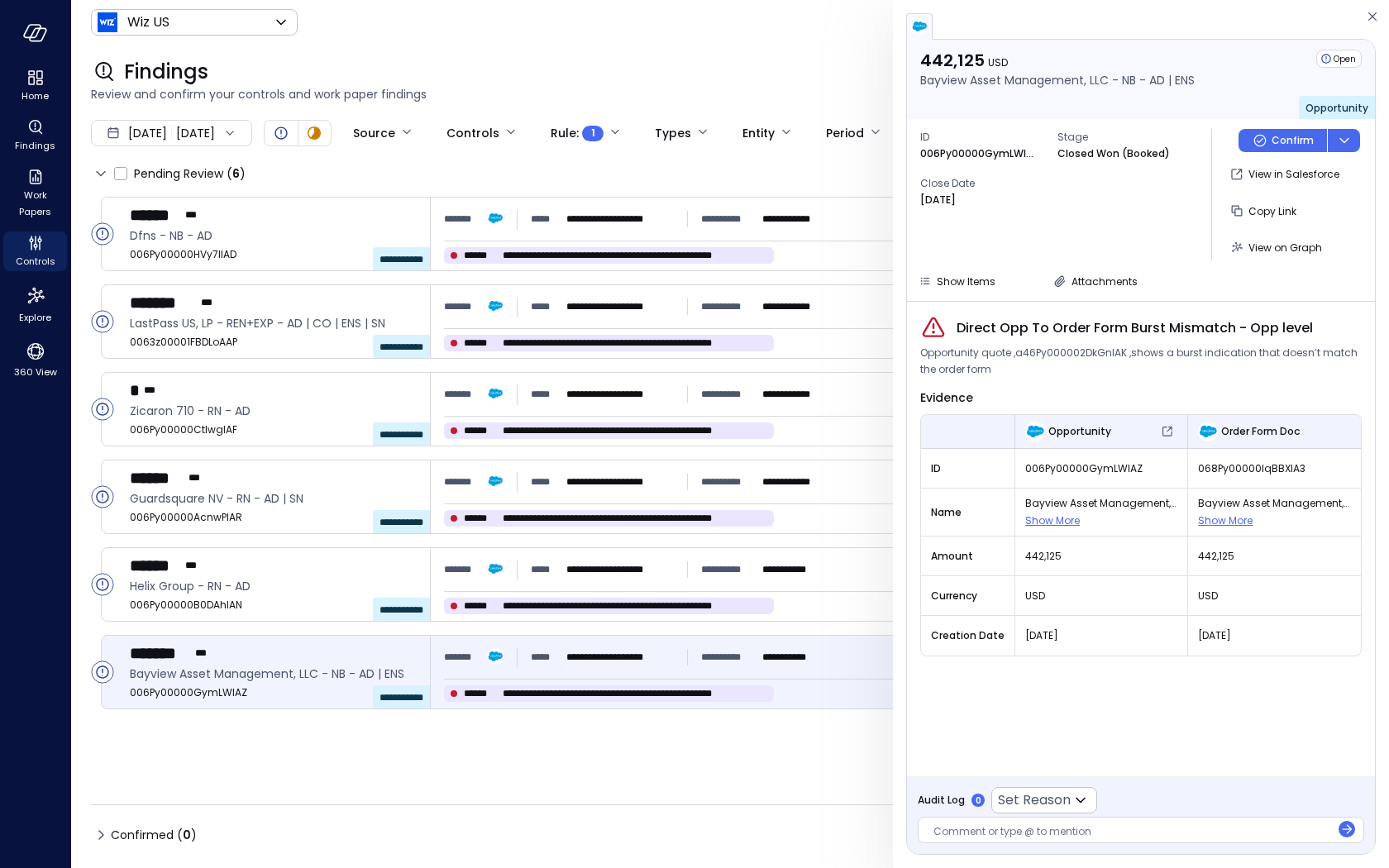
click at [1071, 461] on span "006Py00000GymLWIAZ" at bounding box center [1101, 468] width 152 height 16
copy span "006Py00000GymLWIAZ"
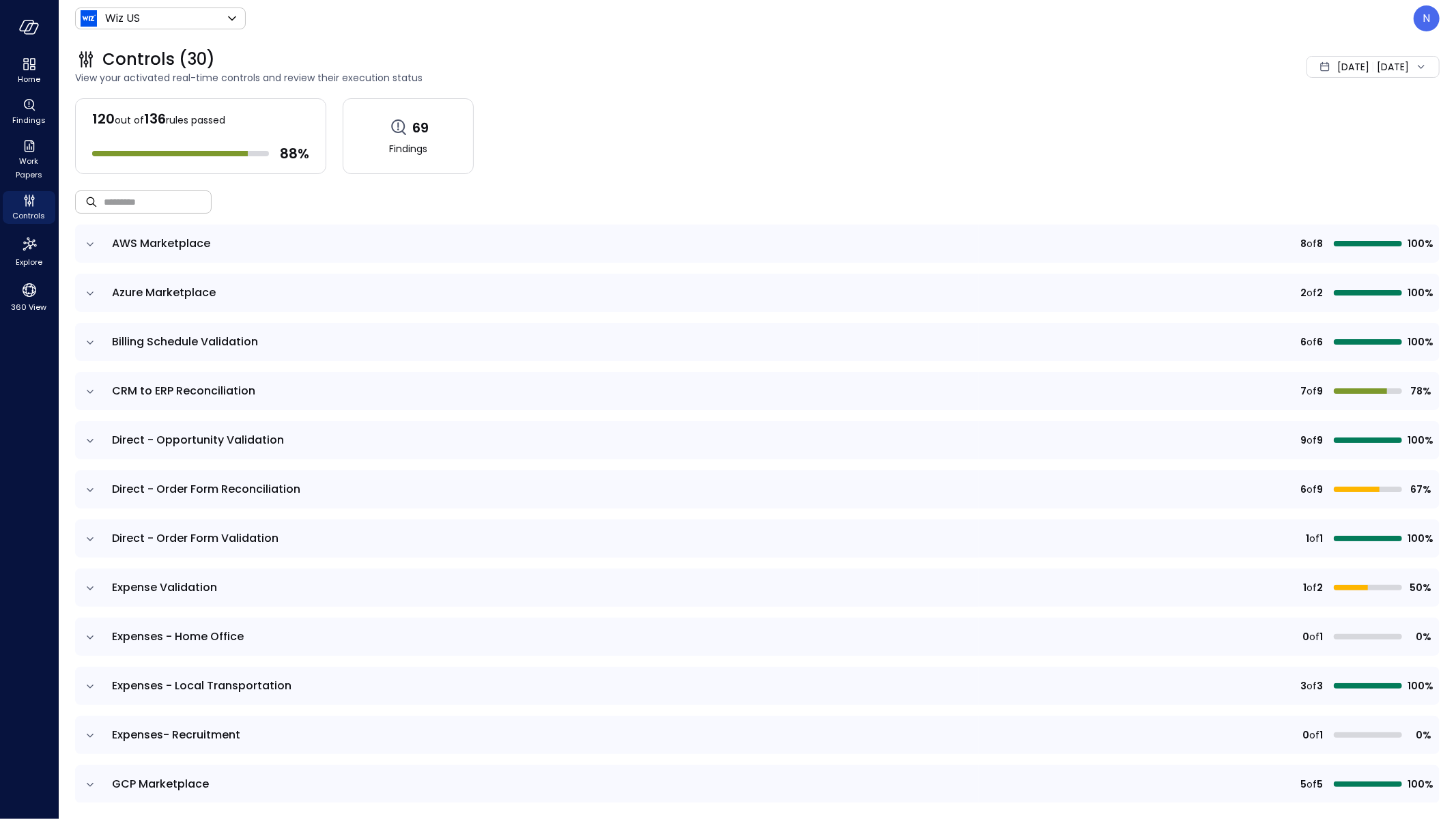
click at [166, 190] on input "text" at bounding box center [158, 202] width 108 height 36
paste input "**********"
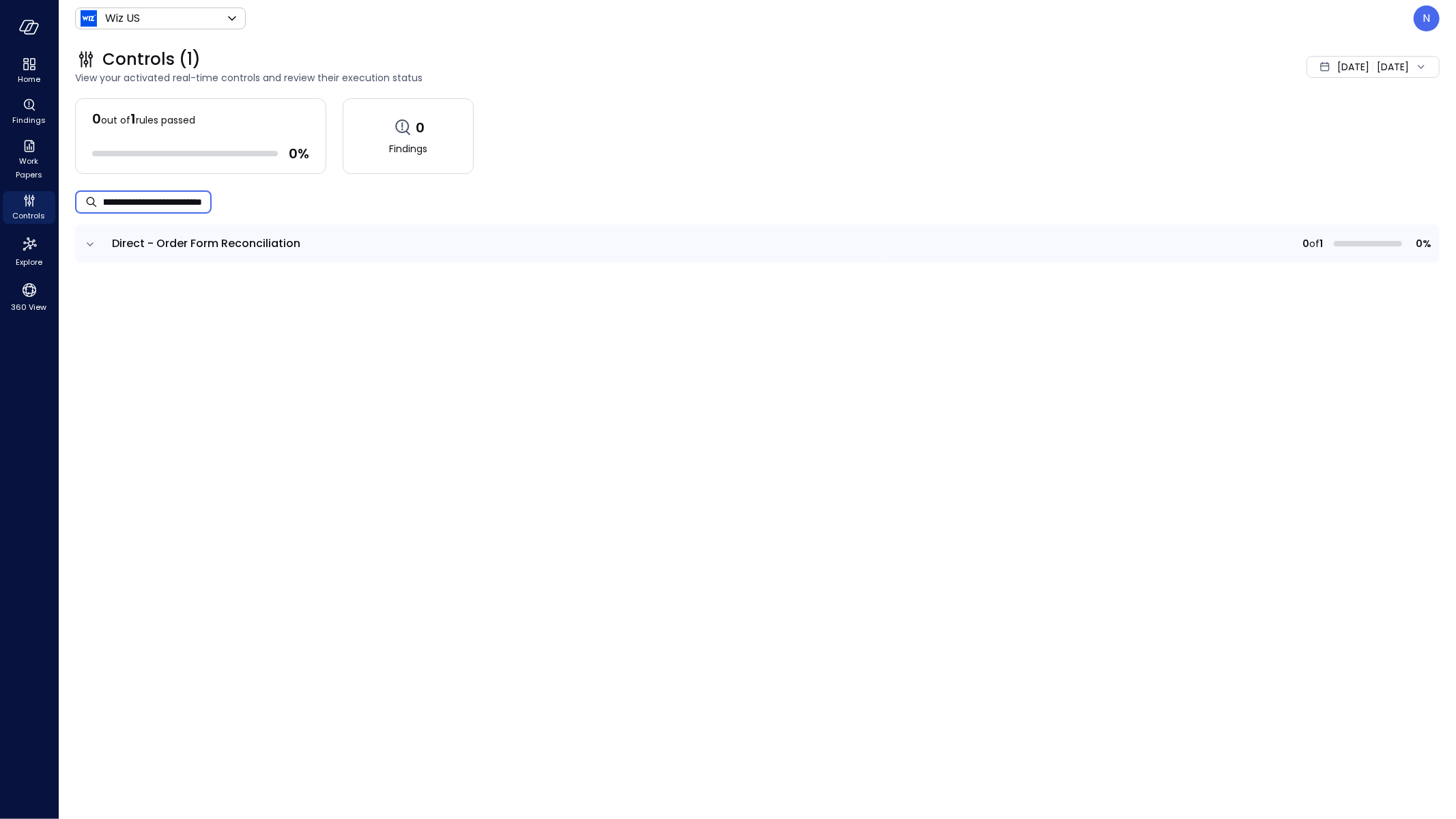
type input "**********"
click at [94, 244] on icon "expand row" at bounding box center [90, 244] width 14 height 14
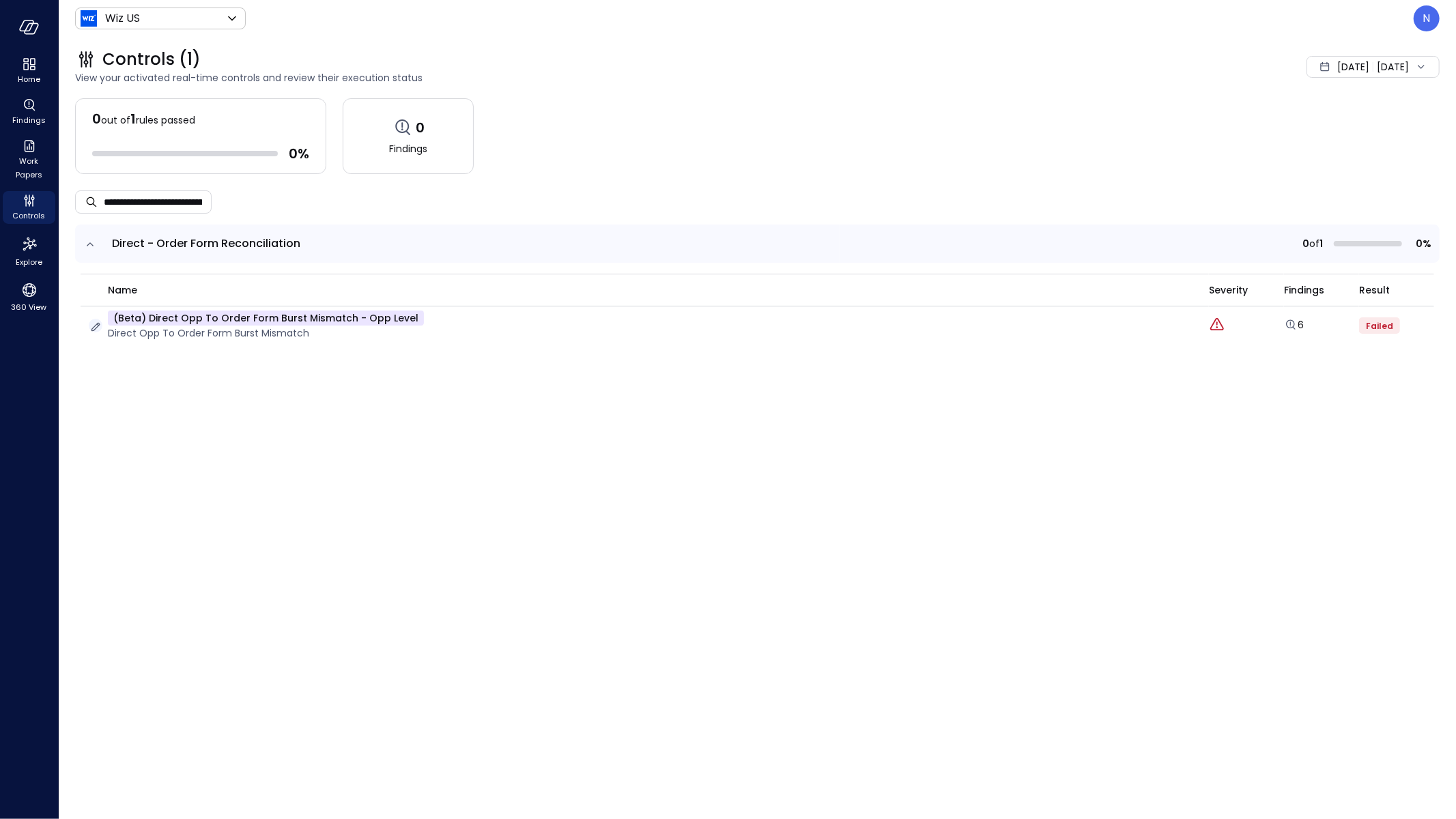
click at [93, 324] on icon "button" at bounding box center [96, 327] width 14 height 14
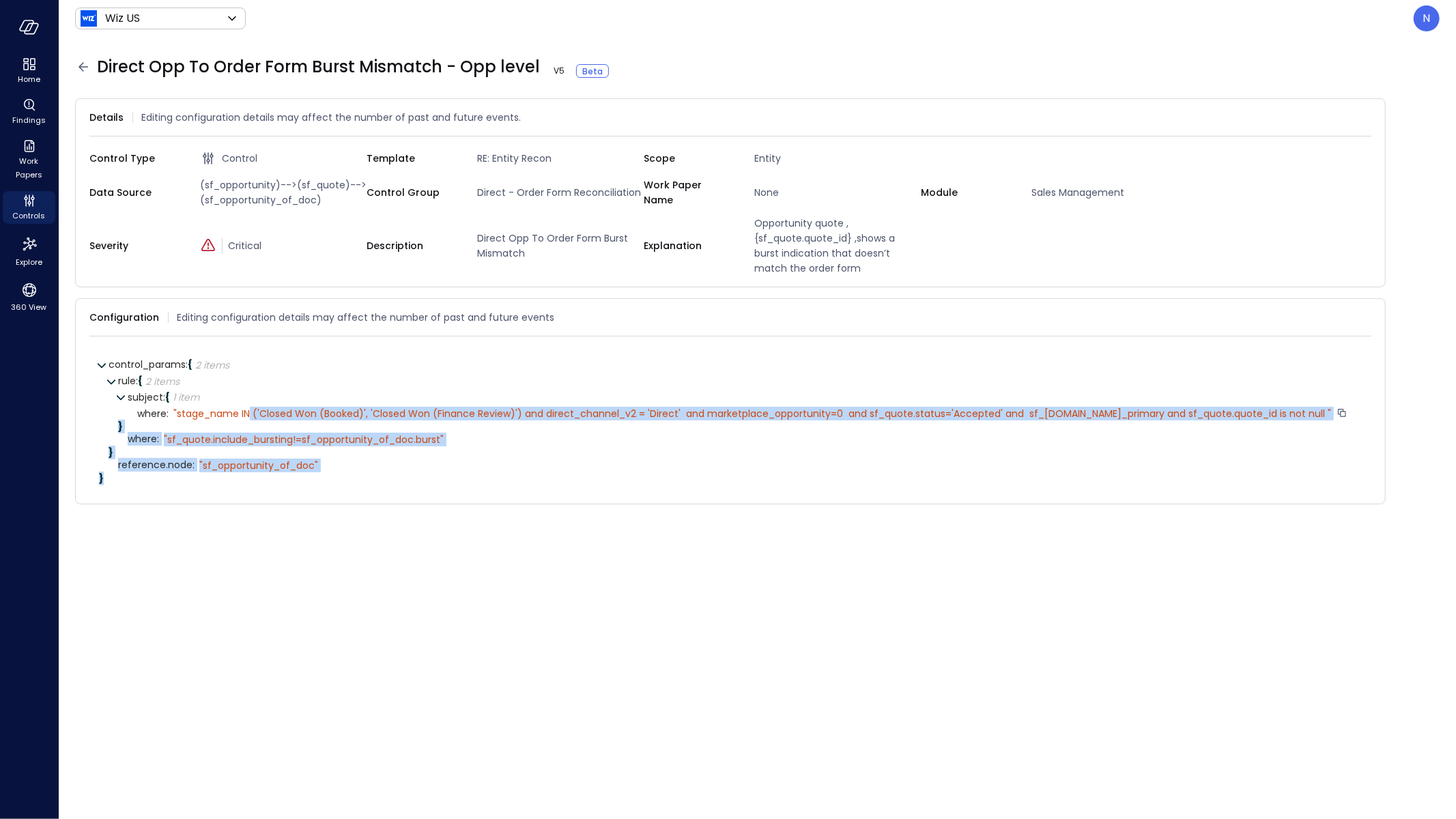
drag, startPoint x: 415, startPoint y: 472, endPoint x: 249, endPoint y: 408, distance: 177.9
click at [249, 408] on div "rule : { 2 items } subject : { 1 item } where : " stage_name IN ('Closed Won (B…" at bounding box center [735, 428] width 1253 height 110
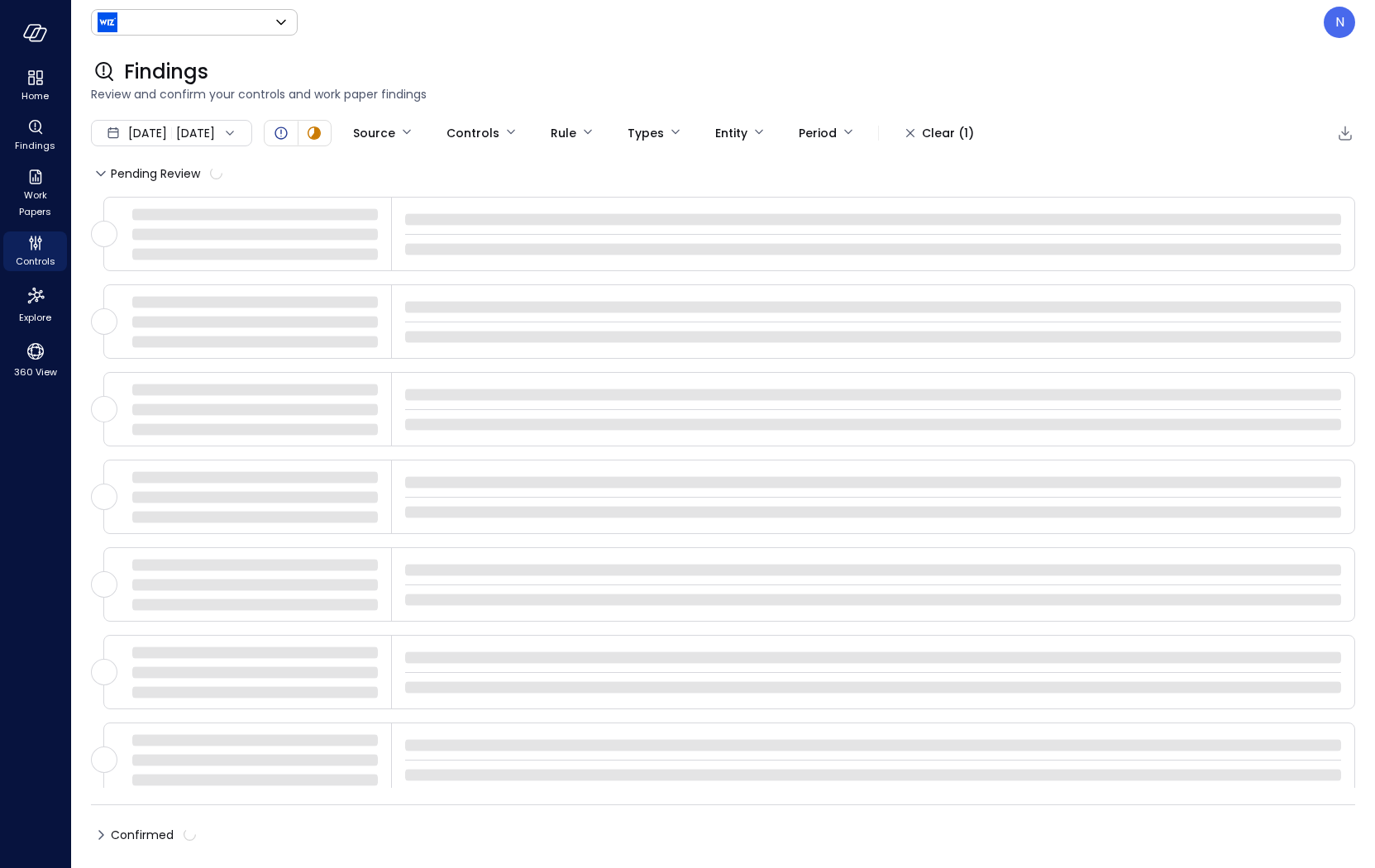
type input "******"
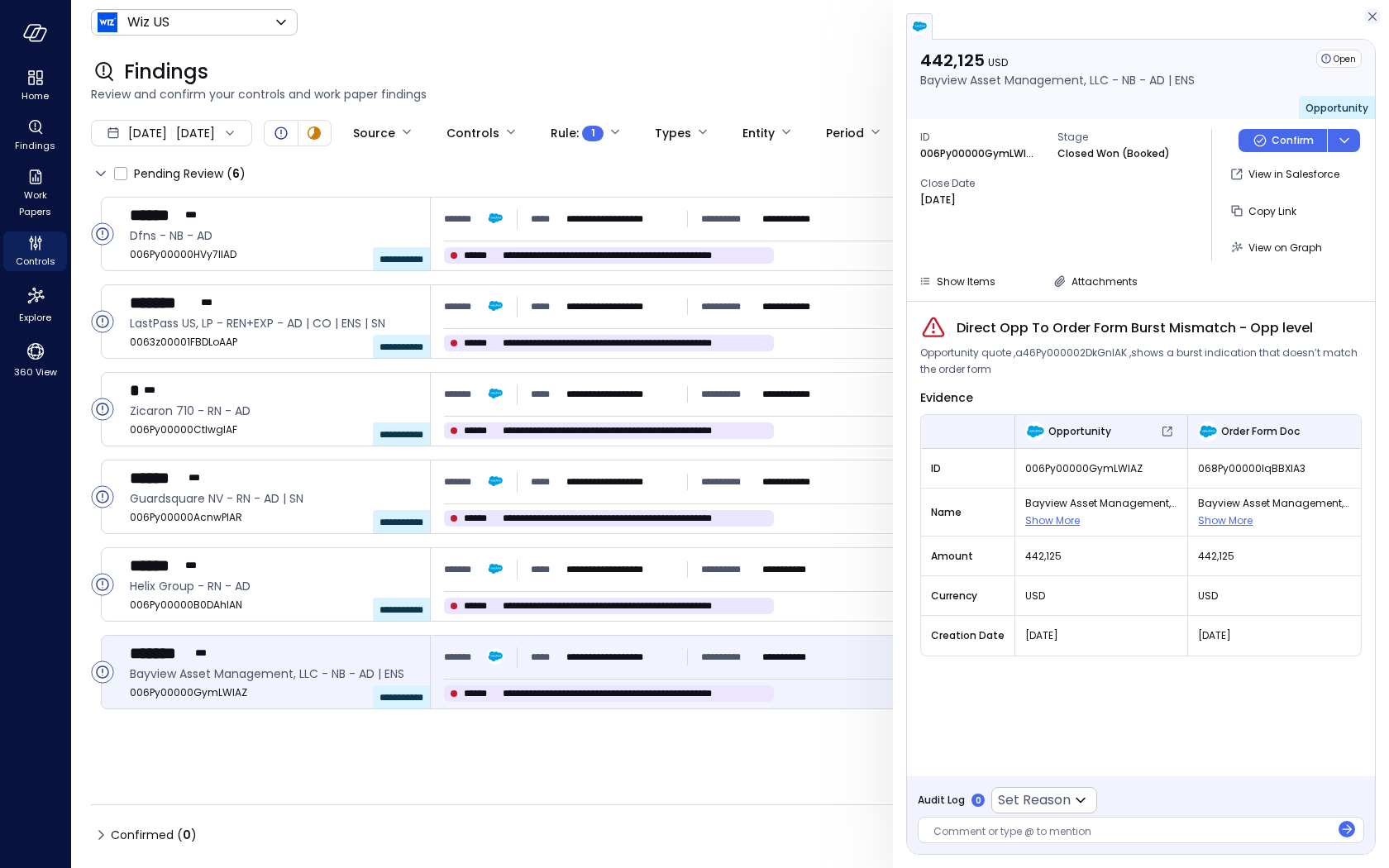
click at [1371, 16] on icon "button" at bounding box center [1372, 16] width 8 height 8
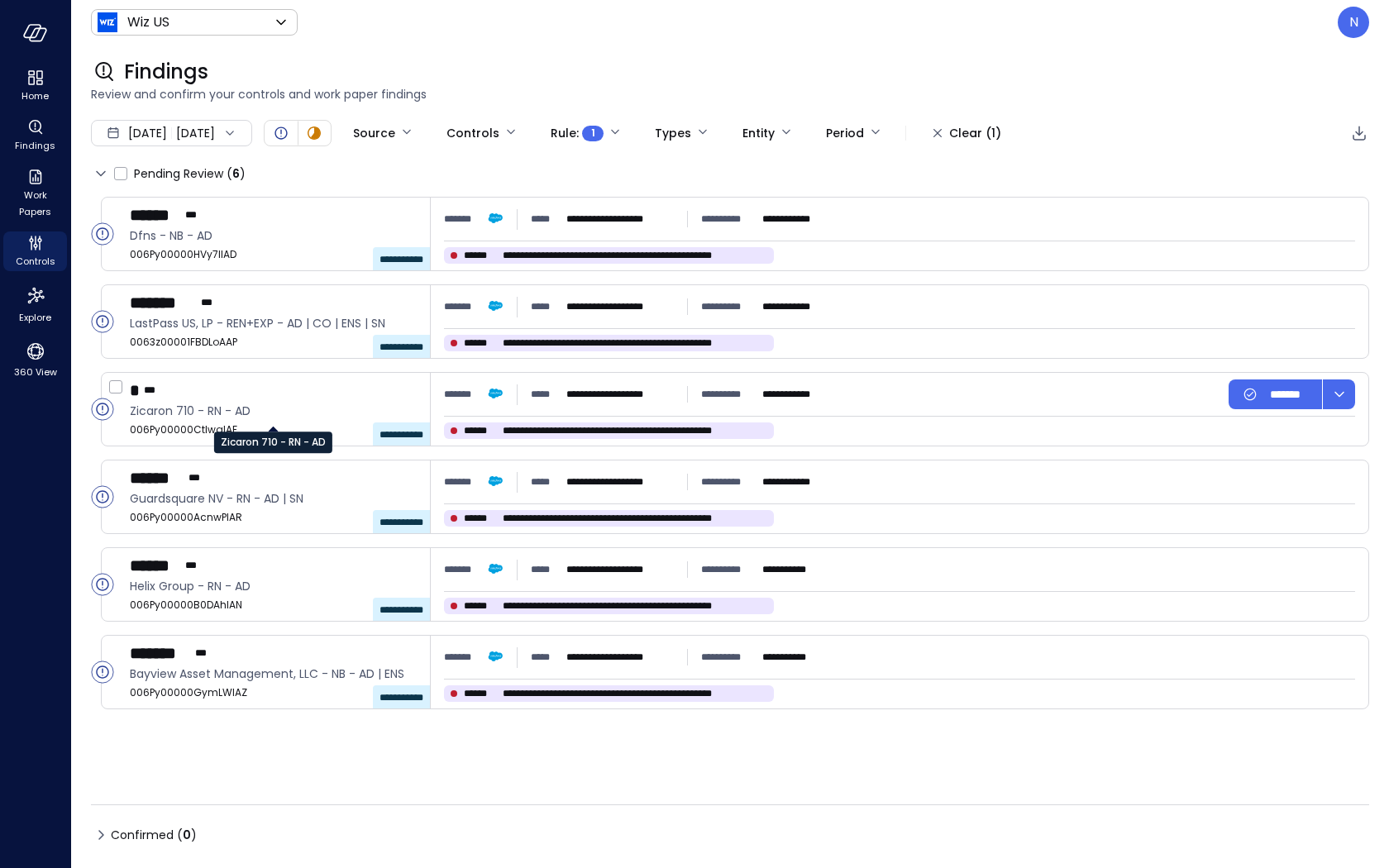
click at [258, 423] on div "Zicaron 710 - RN - AD" at bounding box center [274, 436] width 119 height 33
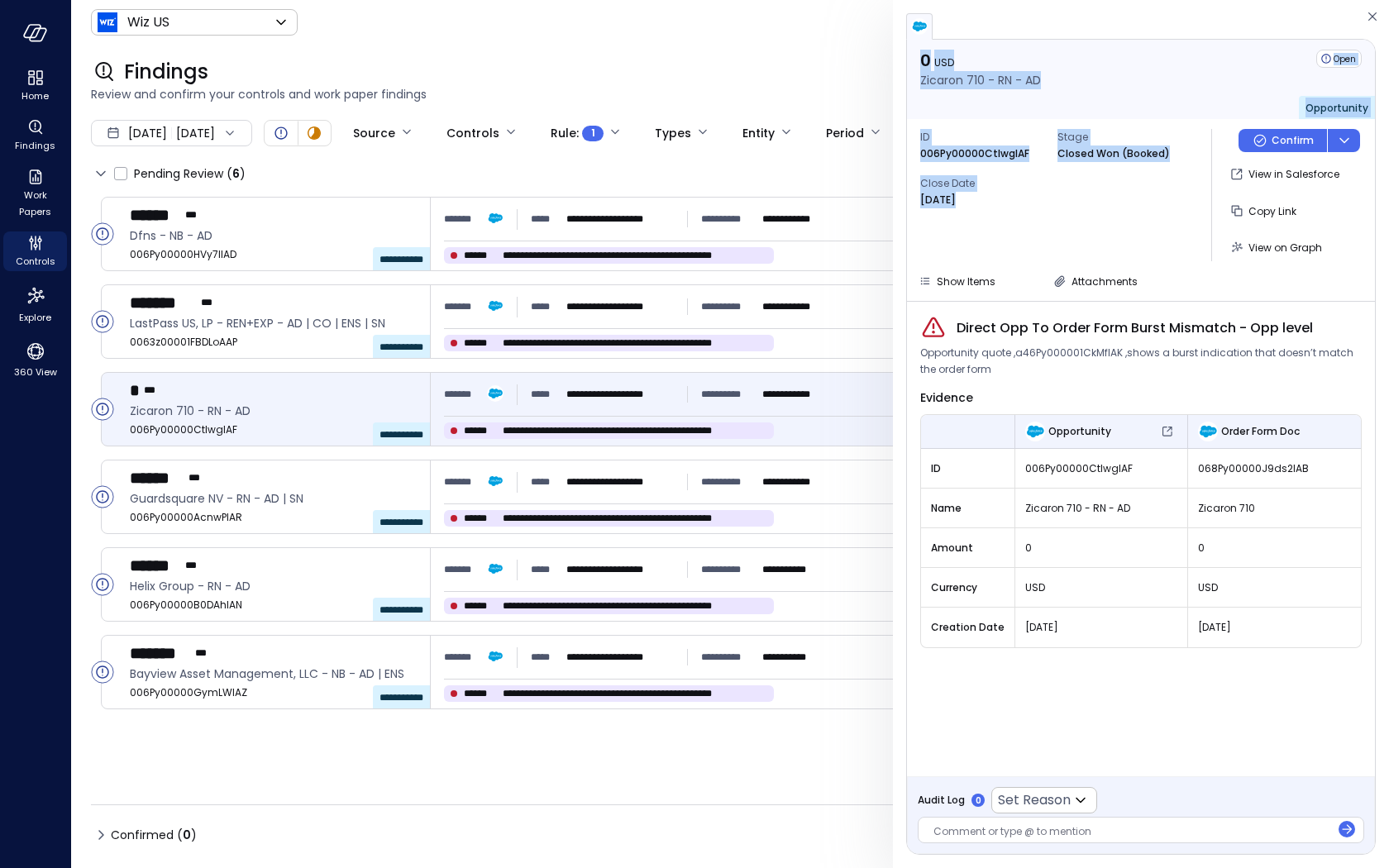
drag, startPoint x: 1211, startPoint y: 327, endPoint x: 1377, endPoint y: 328, distance: 166.0
click at [1373, 328] on div "0 USD Zicaron 710 - RN - AD Open Opportunity ID 006Py00000CtIwgIAF Stage Closed…" at bounding box center [1140, 434] width 496 height 868
click at [1372, 328] on div "0 USD Zicaron 710 - RN - AD Open Opportunity ID 006Py00000CtIwgIAF Stage Closed…" at bounding box center [1140, 434] width 496 height 868
copy div "0 USD Zicaron 710 - RN - AD Open Opportunity ID 006Py00000CtIwgIAF Stage Closed…"
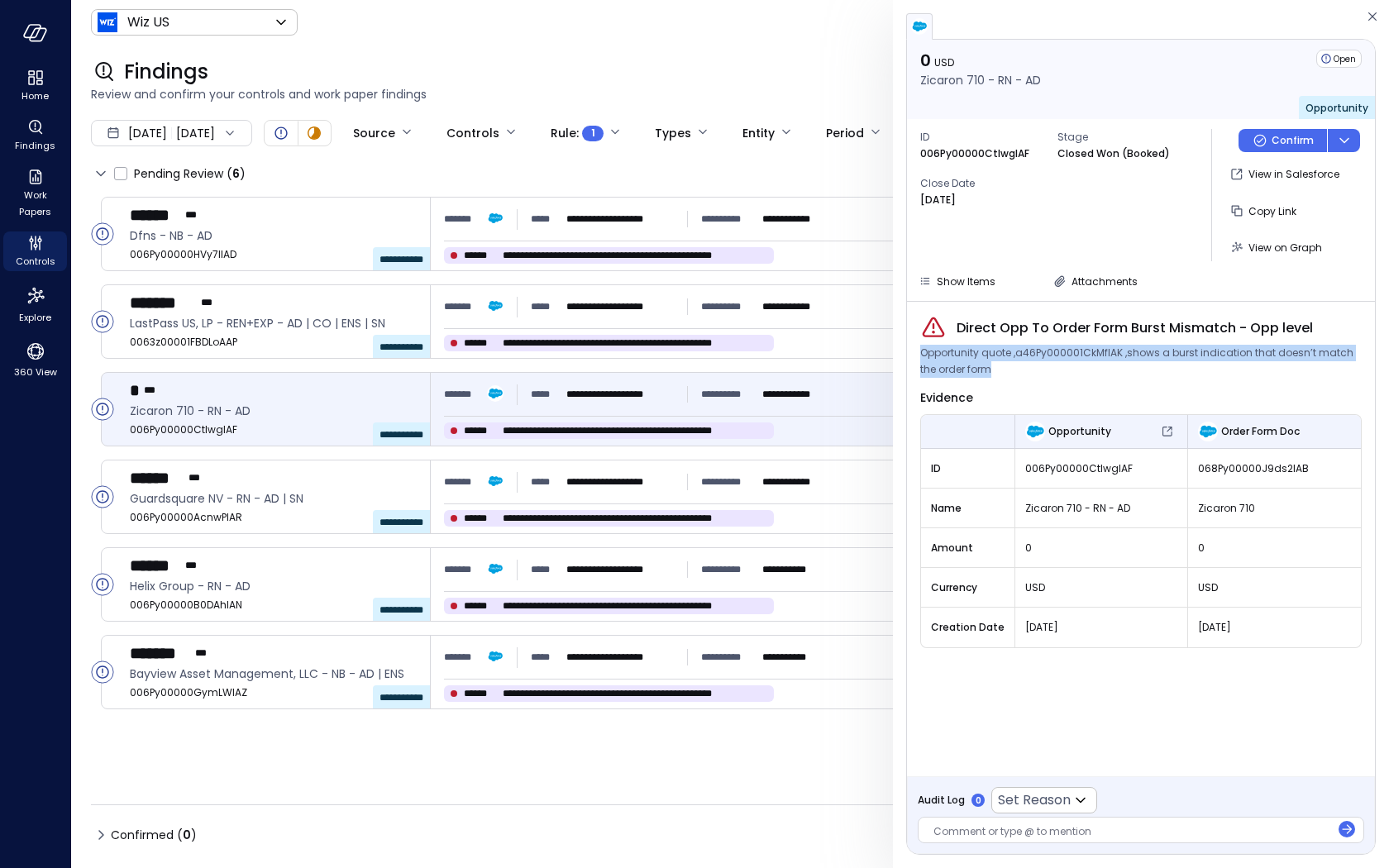
drag, startPoint x: 976, startPoint y: 366, endPoint x: 906, endPoint y: 353, distance: 71.2
click at [907, 353] on div "Direct Opp To Order Form Burst Mismatch - Opp level Opportunity quote ,a46Py000…" at bounding box center [1141, 539] width 468 height 475
copy span "Opportunity quote ,a46Py000001CkMfIAK ,shows a burst indication that doesn’t ma…"
